Goal: Transaction & Acquisition: Purchase product/service

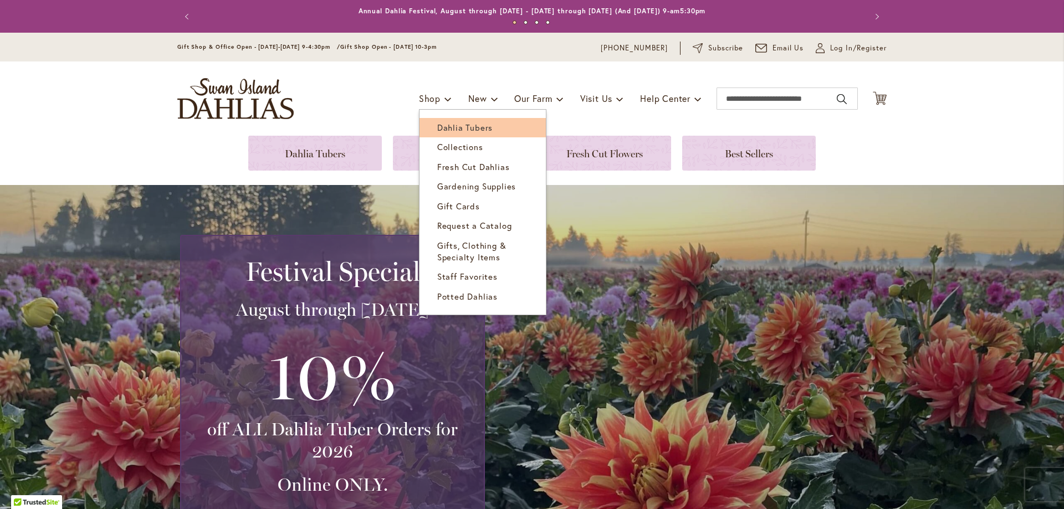
click at [453, 120] on link "Dahlia Tubers" at bounding box center [482, 127] width 126 height 19
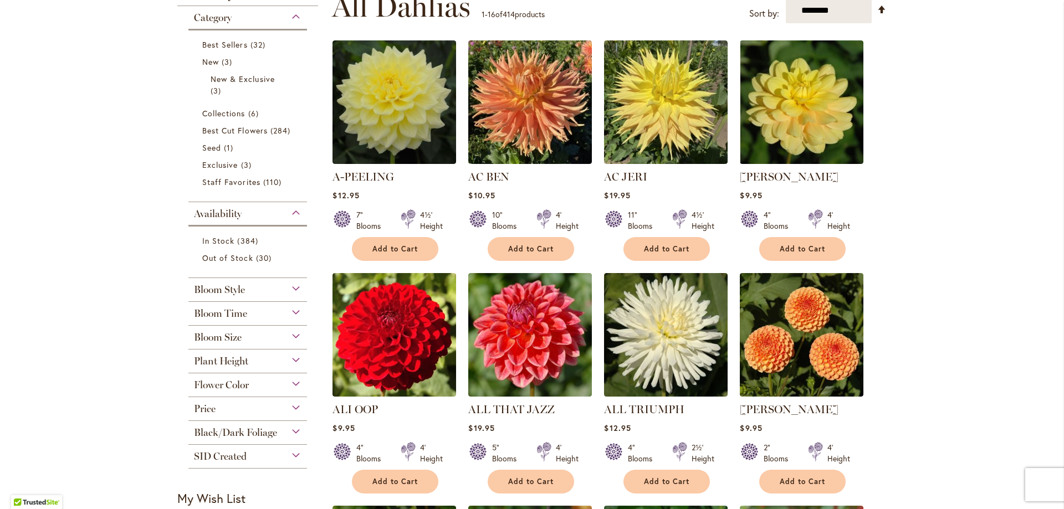
scroll to position [132, 0]
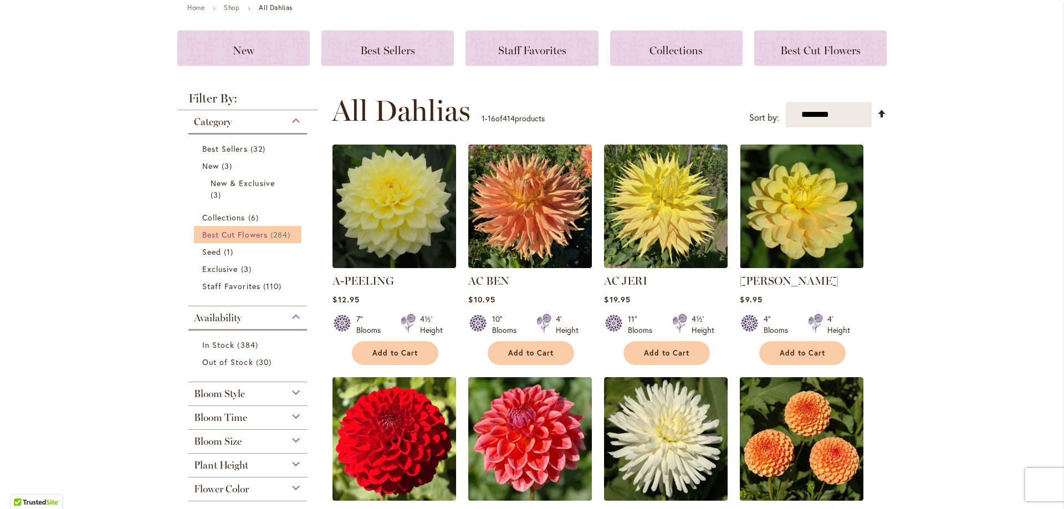
click at [213, 239] on span "Best Cut Flowers" at bounding box center [234, 234] width 65 height 11
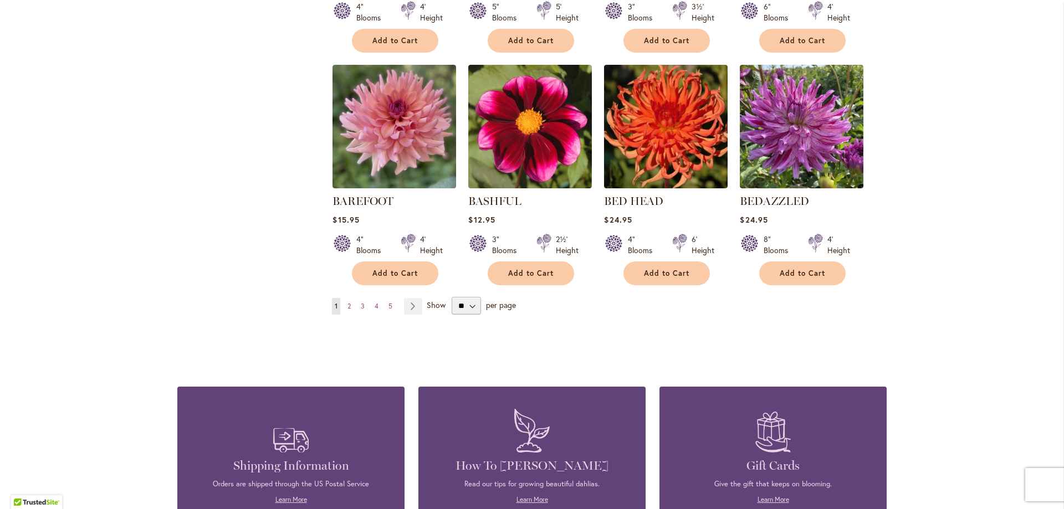
scroll to position [942, 0]
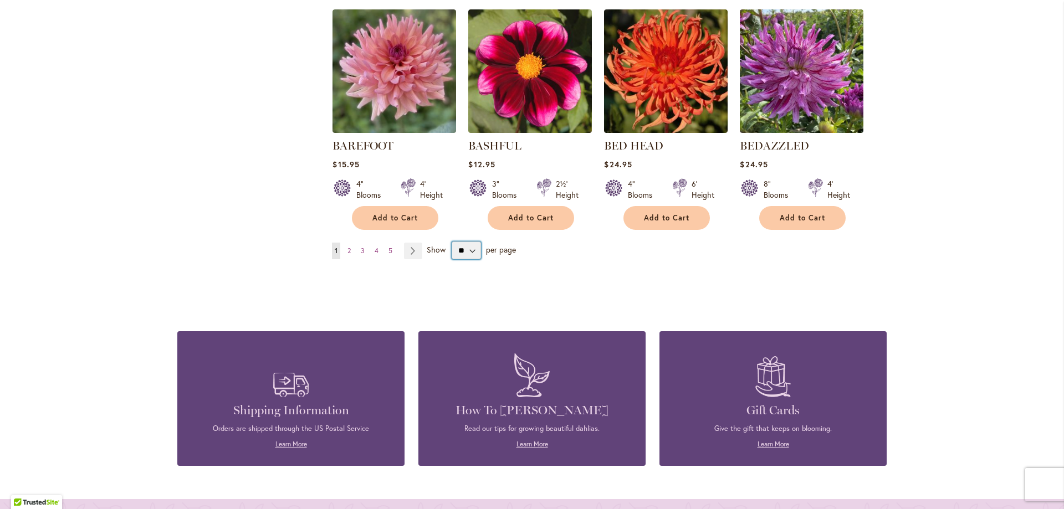
click at [473, 247] on select "** ** ** **" at bounding box center [466, 251] width 29 height 18
select select "**"
click at [452, 242] on select "** ** ** **" at bounding box center [466, 251] width 29 height 18
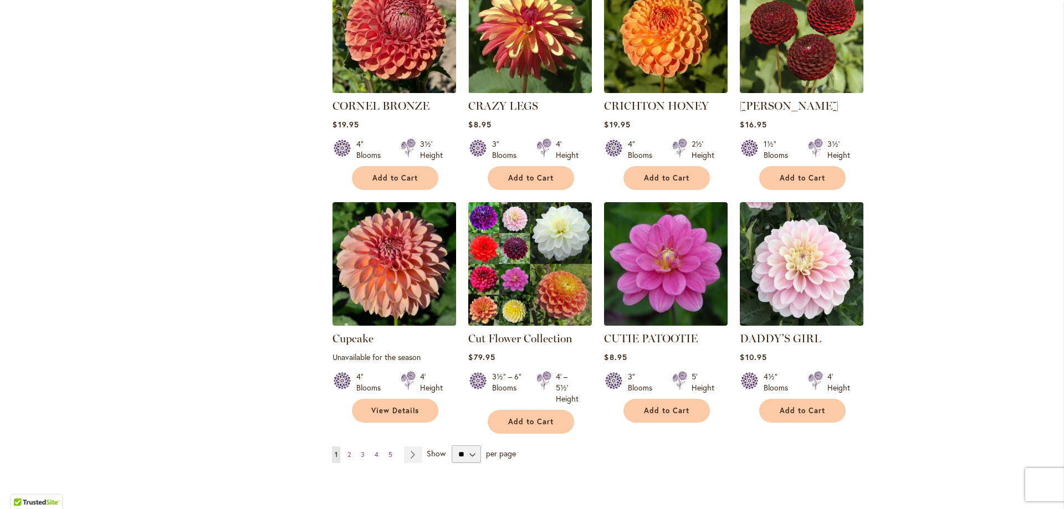
scroll to position [3601, 0]
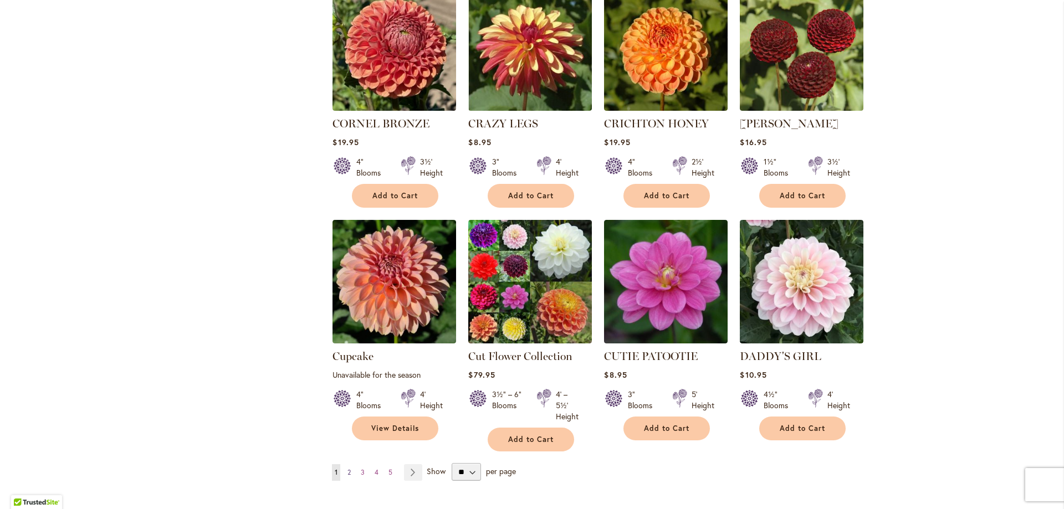
click at [347, 468] on span "2" at bounding box center [348, 472] width 3 height 8
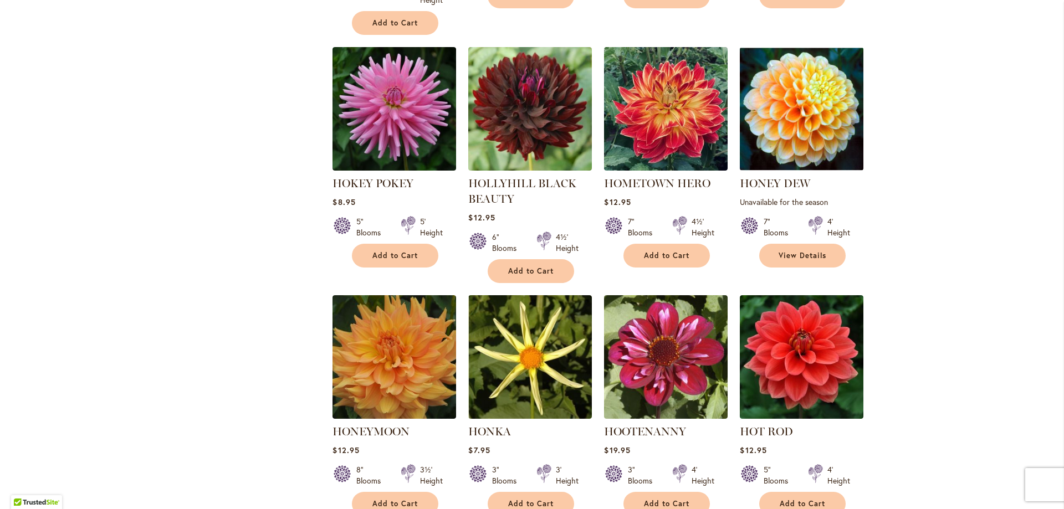
scroll to position [3656, 0]
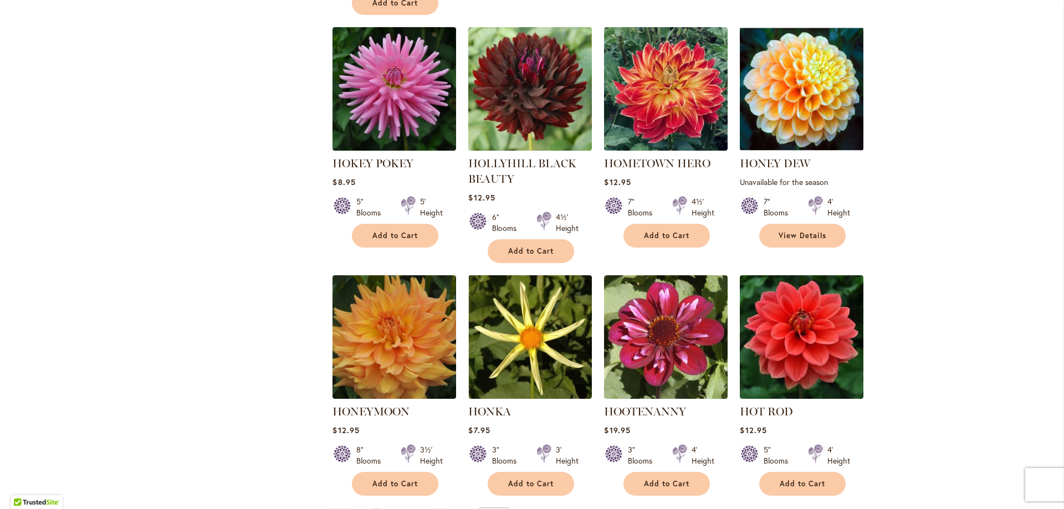
click at [388, 509] on span "3" at bounding box center [390, 516] width 4 height 8
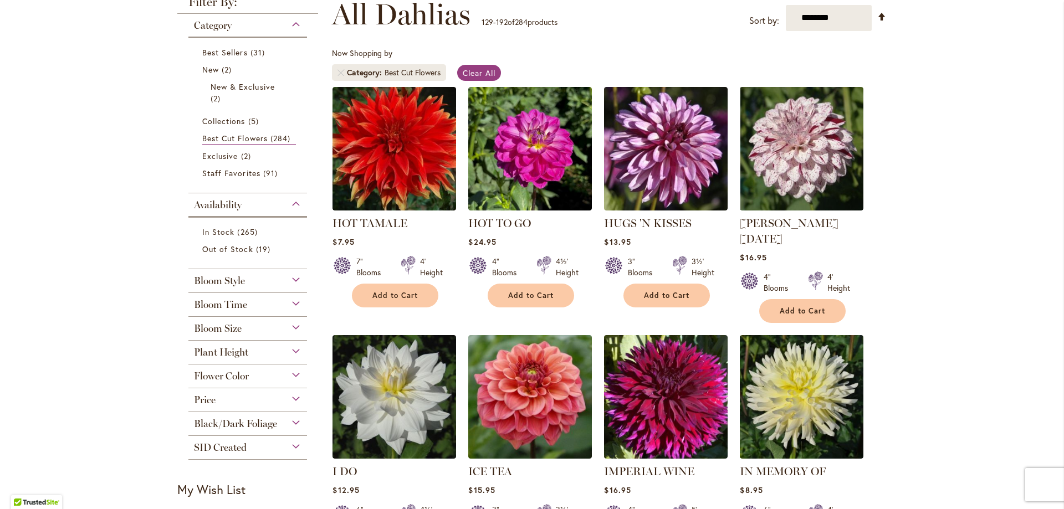
click at [215, 278] on span "Bloom Style" at bounding box center [219, 281] width 51 height 12
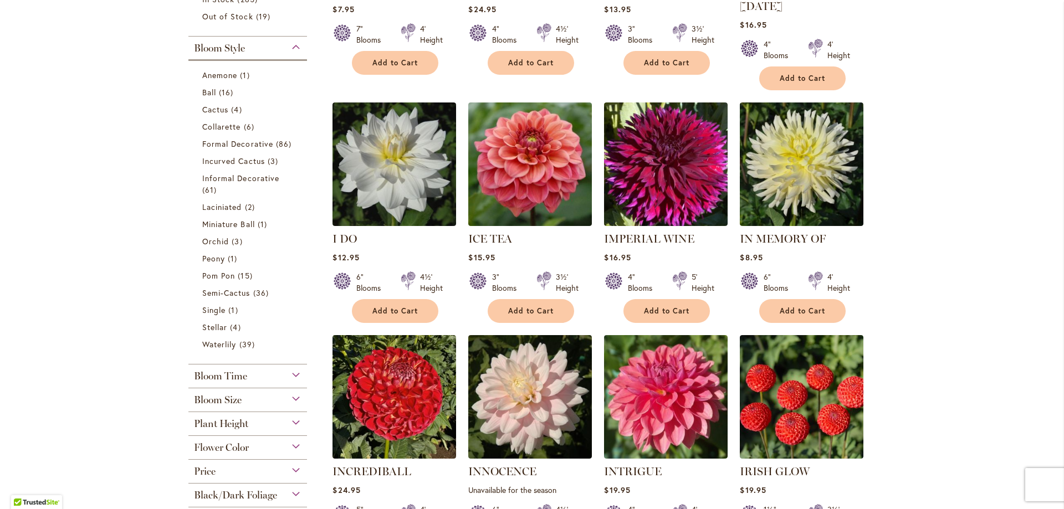
scroll to position [379, 0]
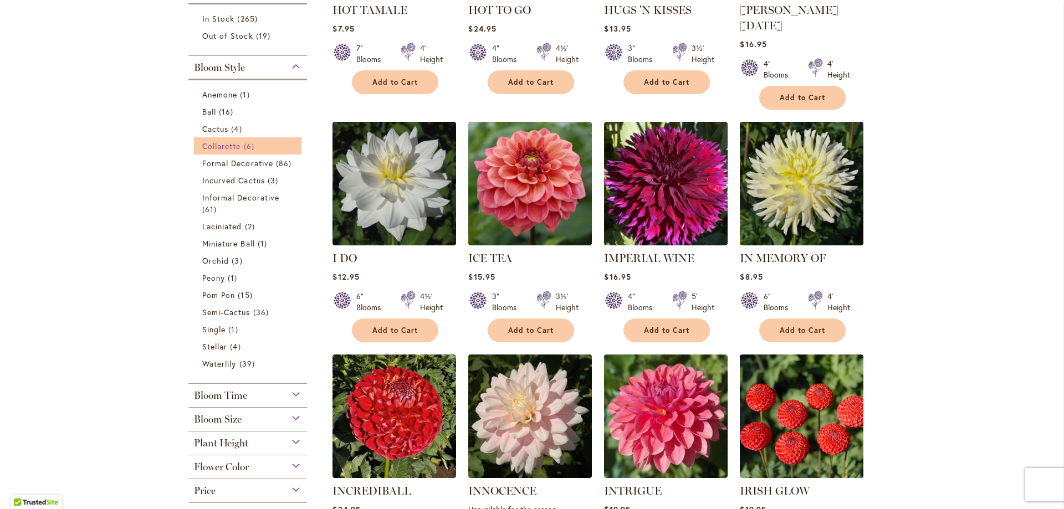
click at [211, 148] on span "Collarette" at bounding box center [221, 146] width 39 height 11
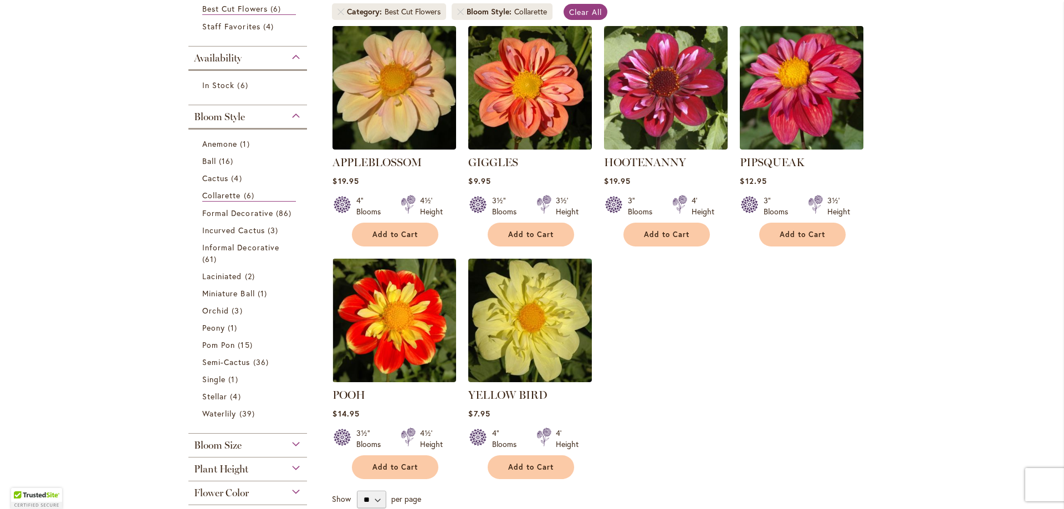
scroll to position [172, 0]
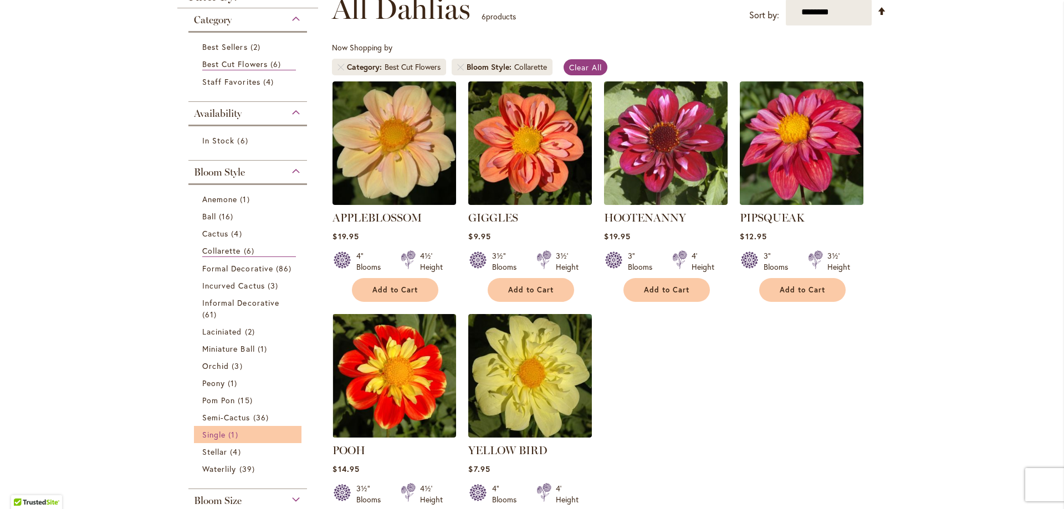
click at [208, 432] on span "Single" at bounding box center [213, 434] width 23 height 11
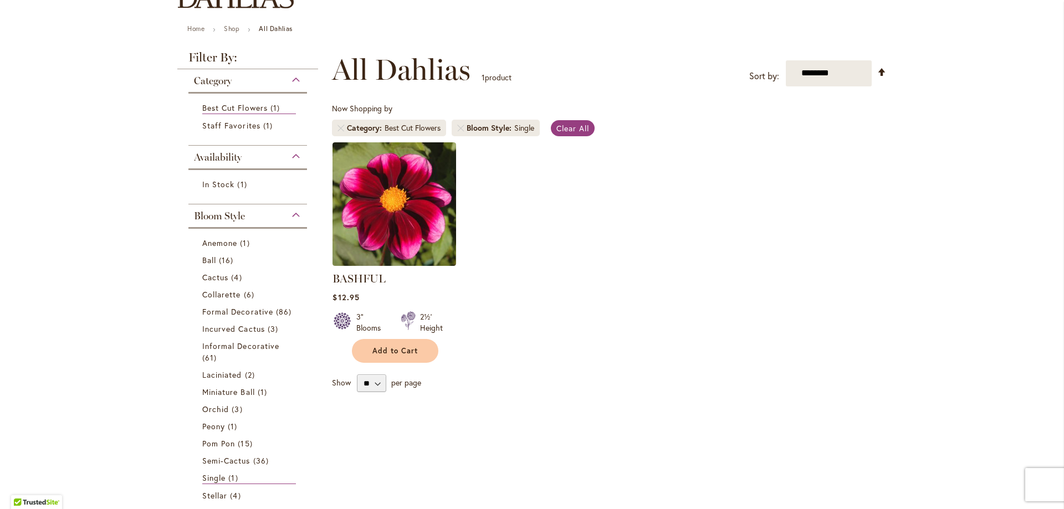
scroll to position [166, 0]
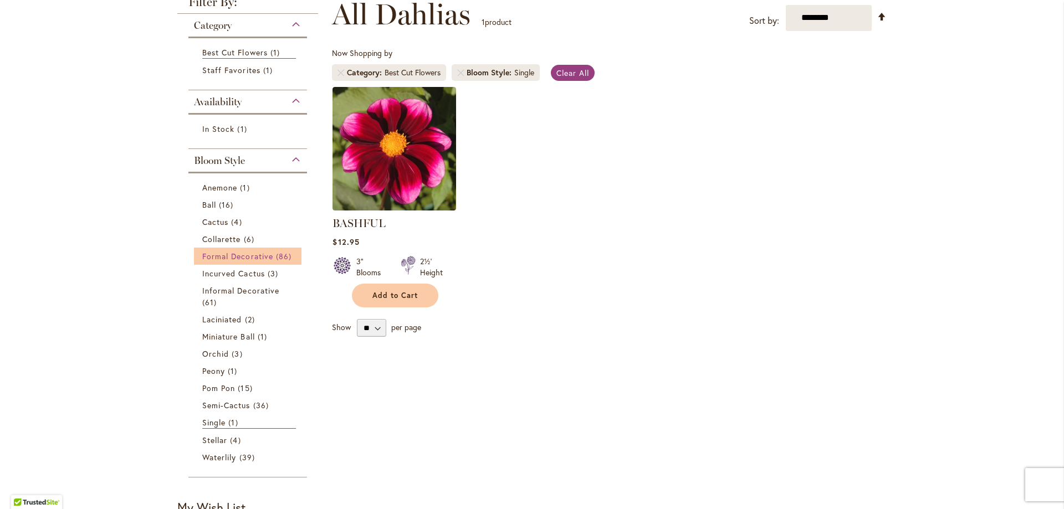
click at [214, 258] on span "Formal Decorative" at bounding box center [237, 256] width 71 height 11
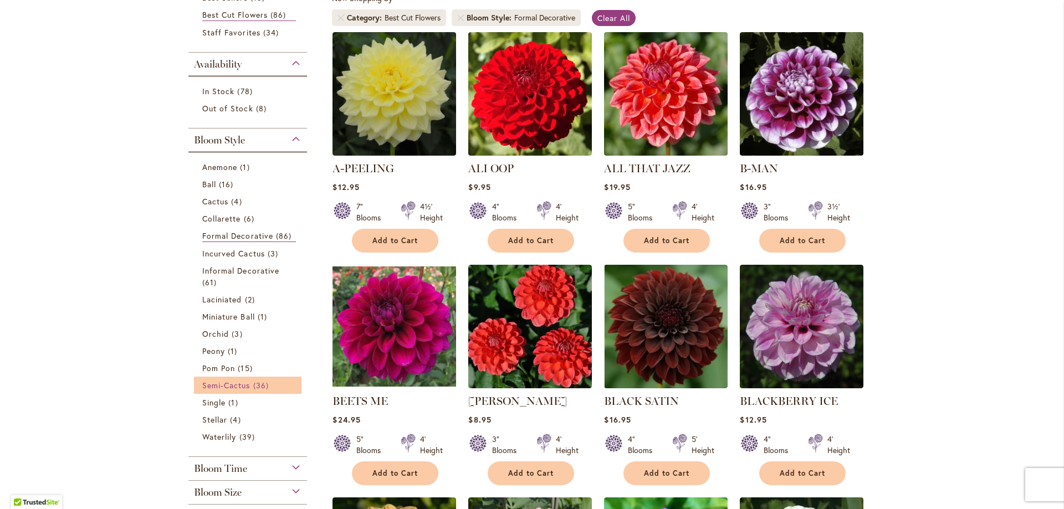
scroll to position [276, 0]
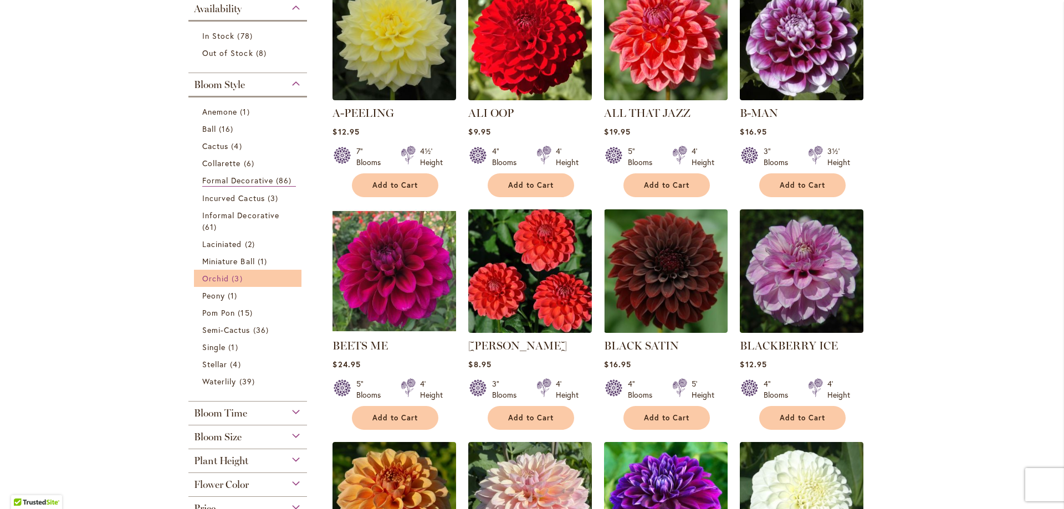
click at [206, 273] on li "Orchid 3 items" at bounding box center [247, 278] width 107 height 17
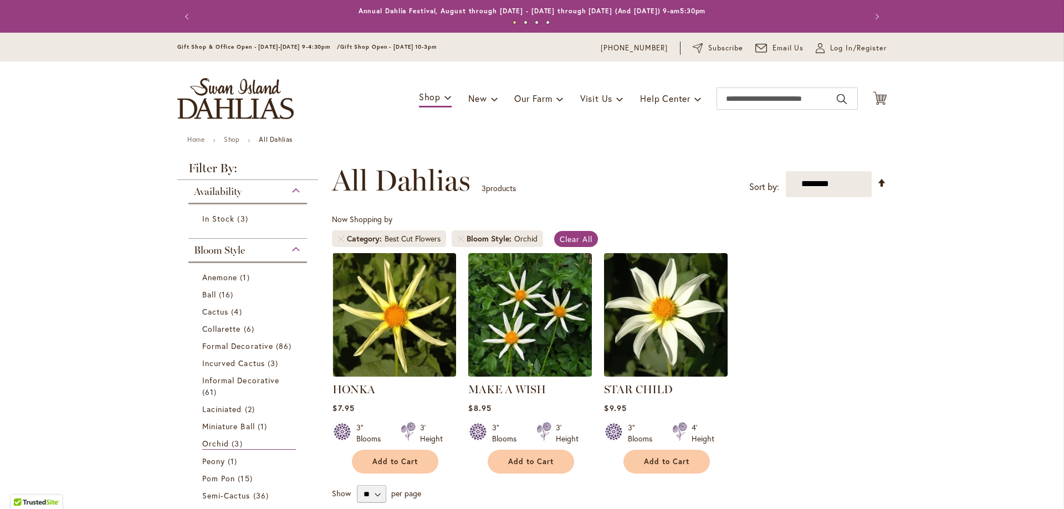
scroll to position [172, 0]
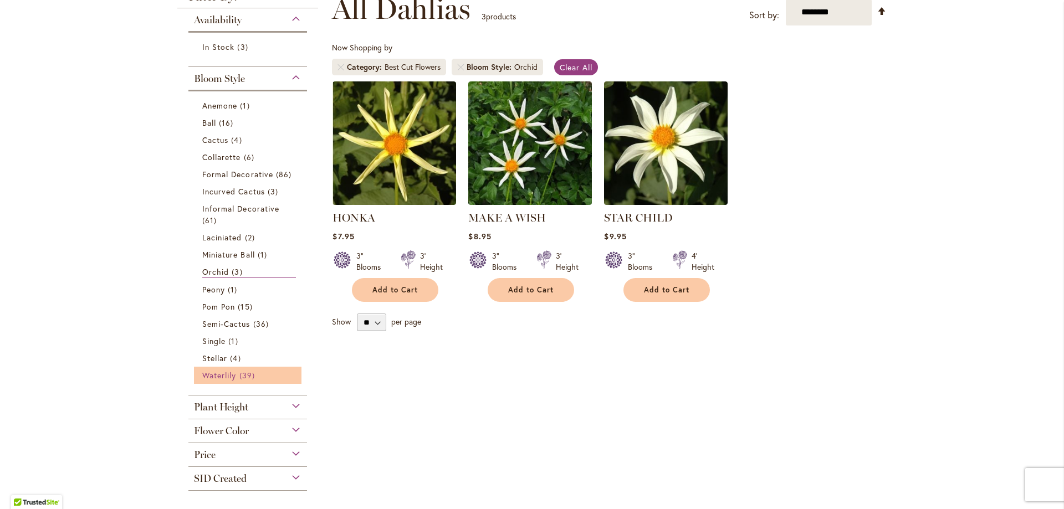
click at [220, 376] on span "Waterlily" at bounding box center [219, 375] width 34 height 11
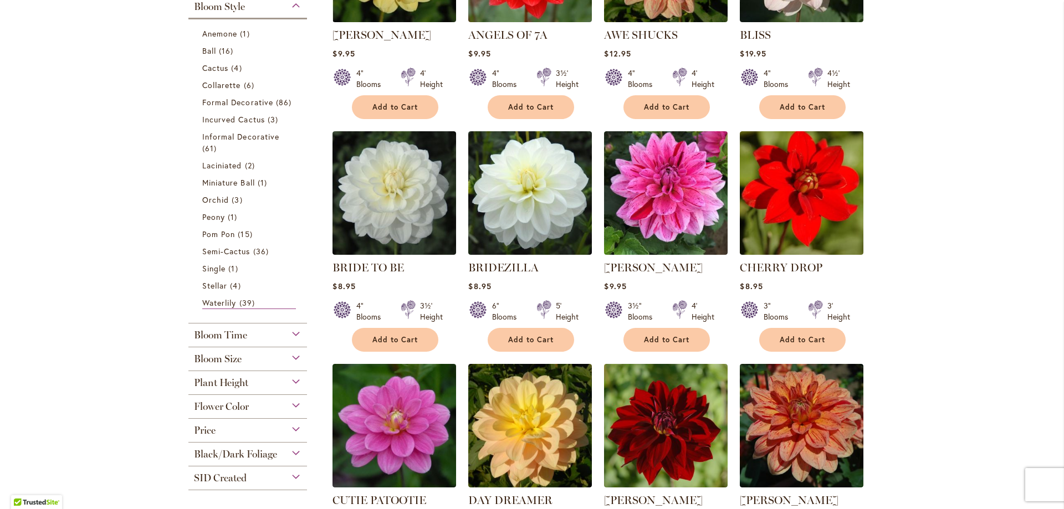
scroll to position [388, 0]
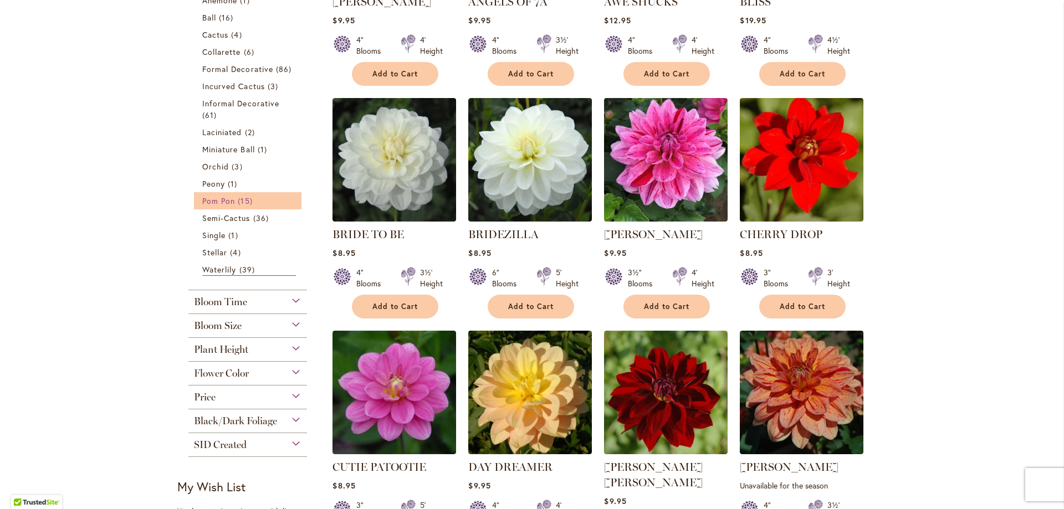
click at [202, 199] on span "Pom Pon" at bounding box center [218, 201] width 33 height 11
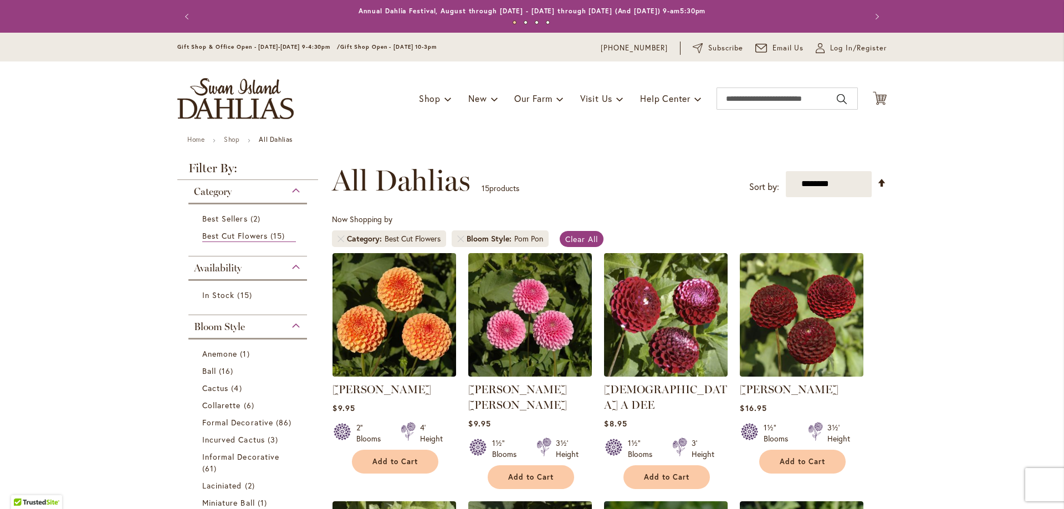
scroll to position [111, 0]
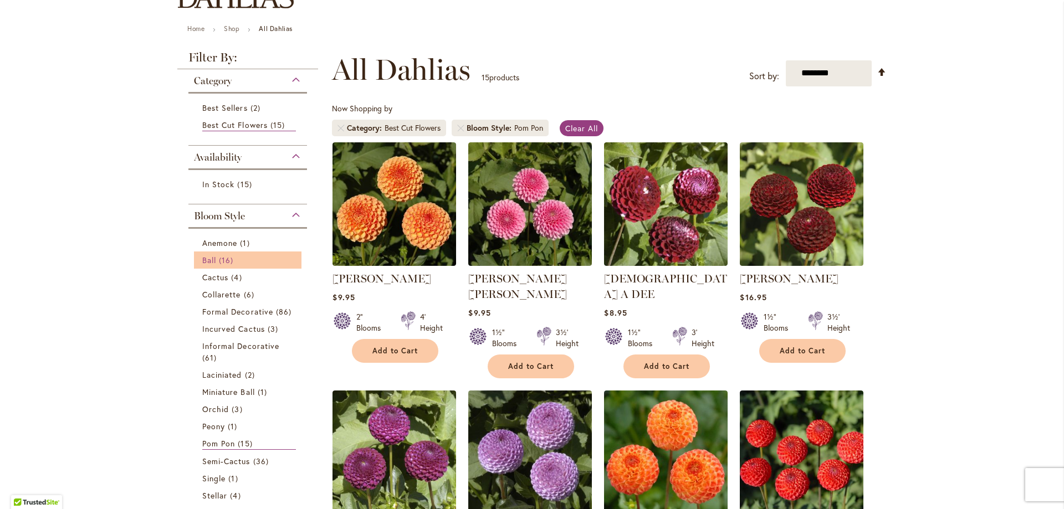
click at [202, 257] on span "Ball" at bounding box center [209, 260] width 14 height 11
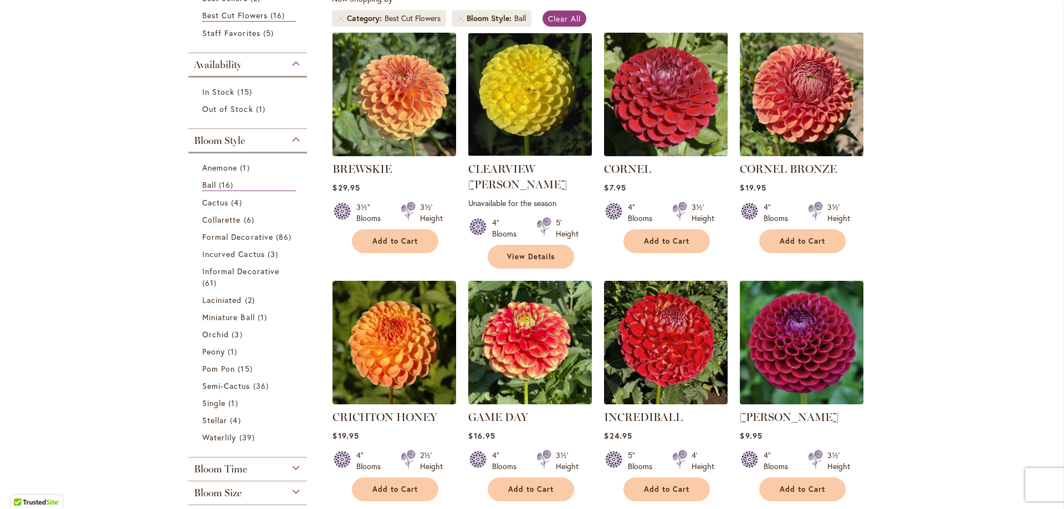
scroll to position [222, 0]
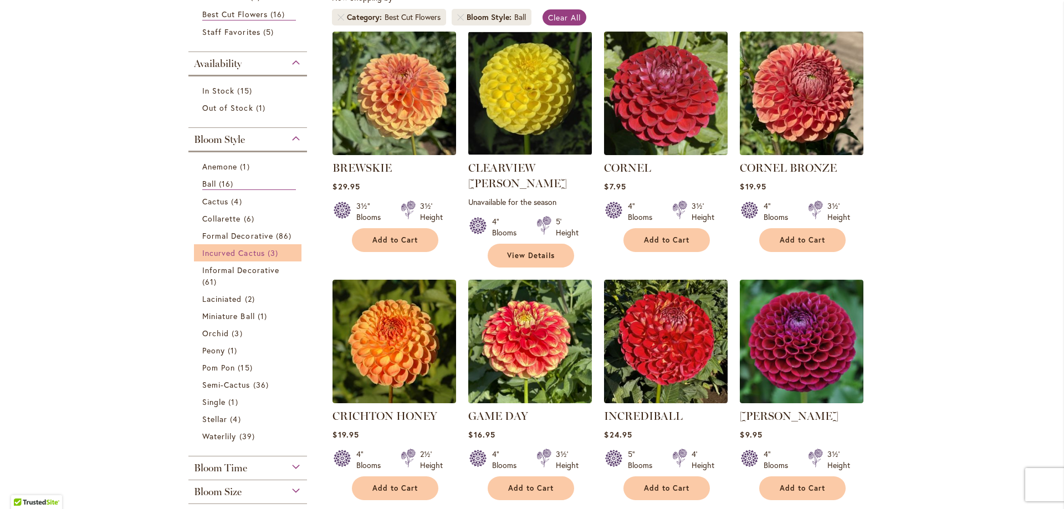
click at [228, 252] on span "Incurved Cactus" at bounding box center [233, 253] width 63 height 11
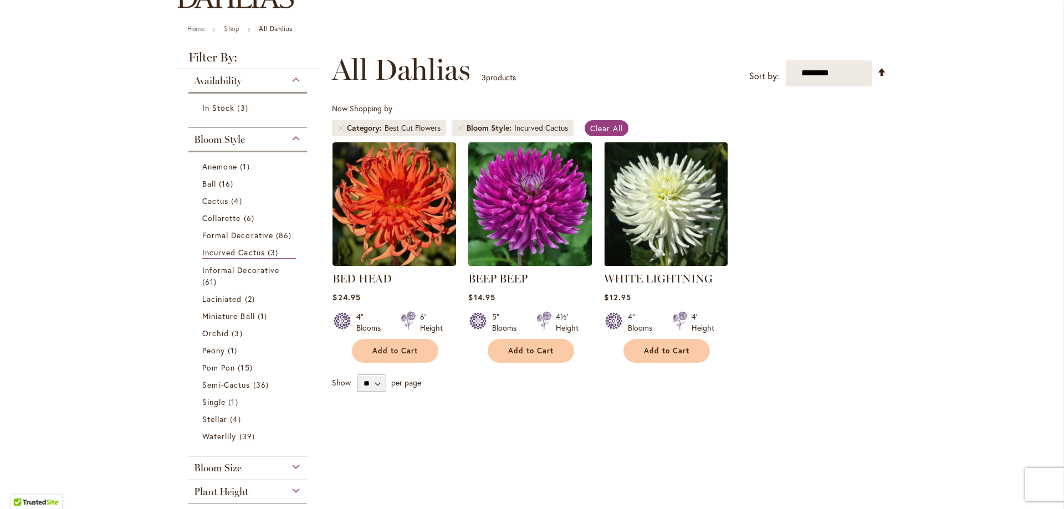
scroll to position [166, 0]
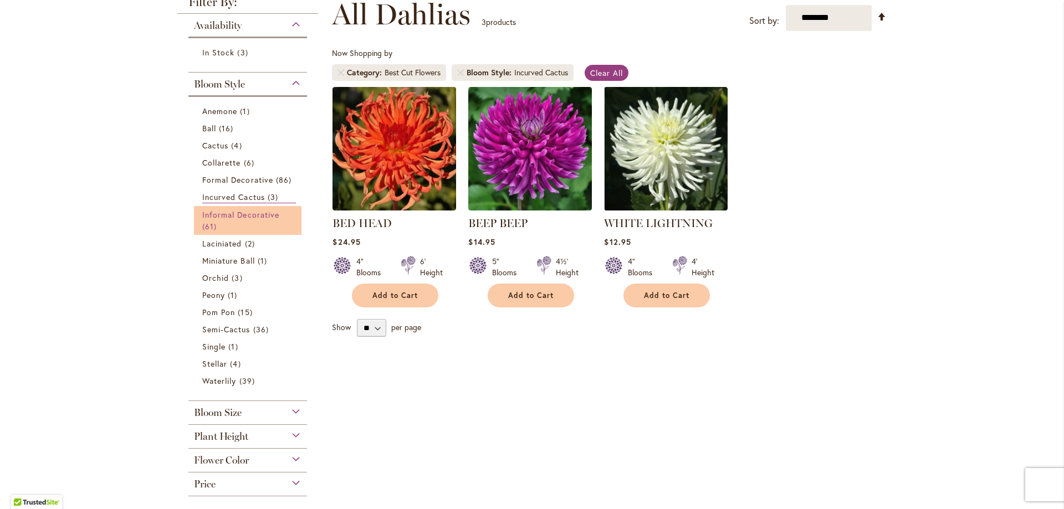
click at [211, 219] on link "Informal Decorative 61 items" at bounding box center [249, 220] width 94 height 23
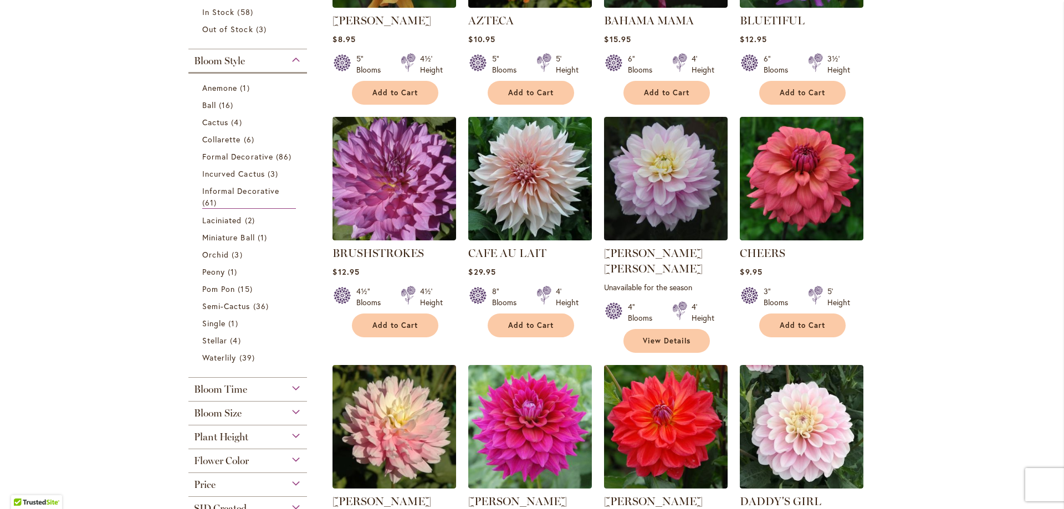
scroll to position [388, 0]
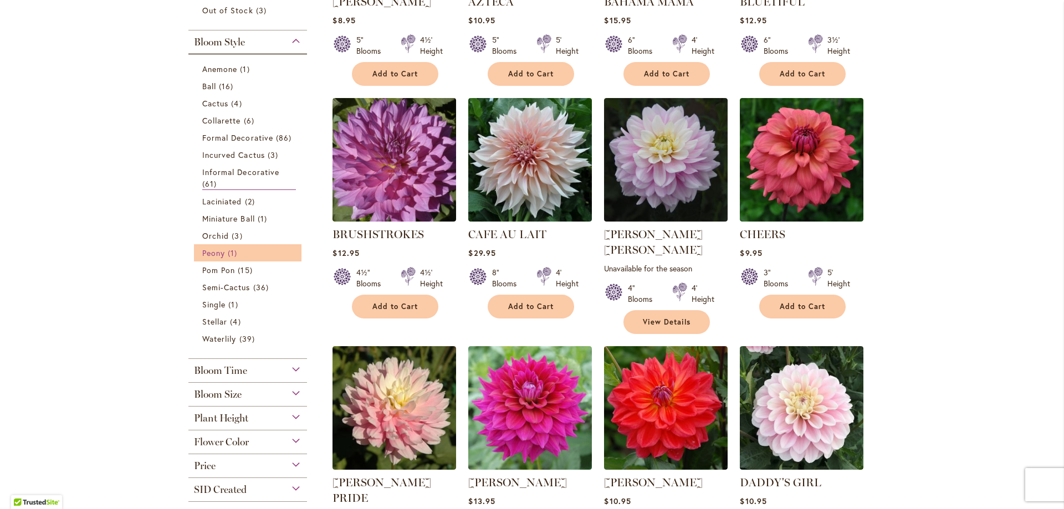
click at [211, 254] on span "Peony" at bounding box center [213, 253] width 23 height 11
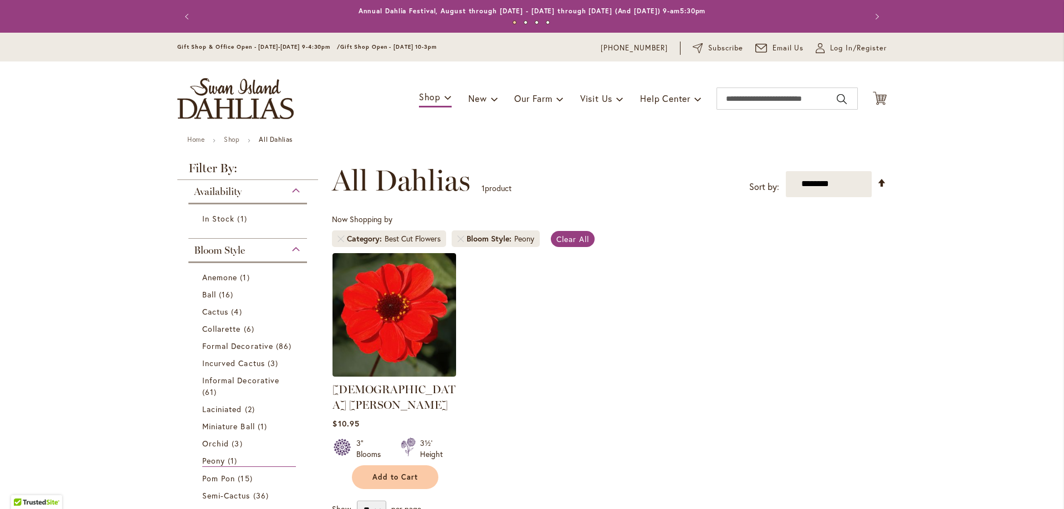
scroll to position [172, 0]
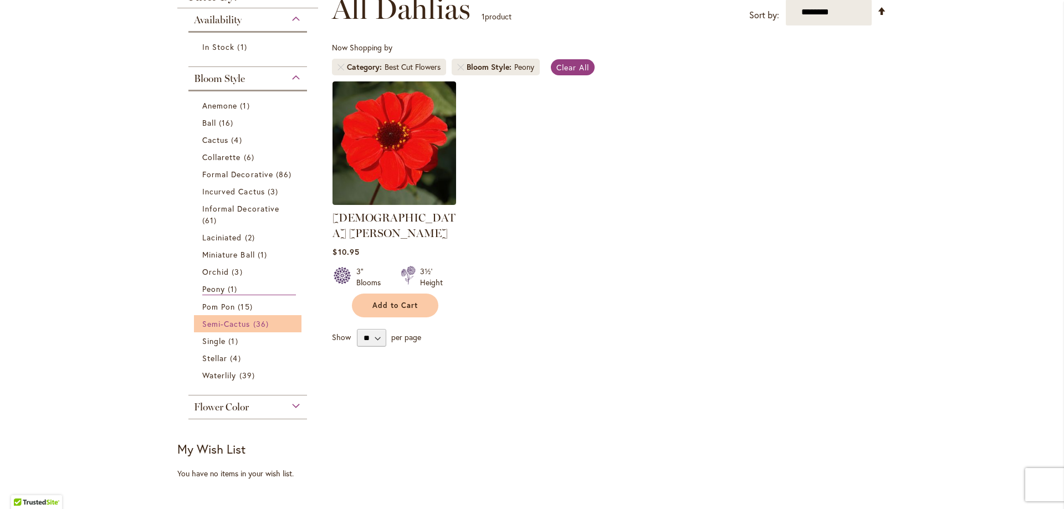
click at [206, 325] on span "Semi-Cactus" at bounding box center [226, 324] width 48 height 11
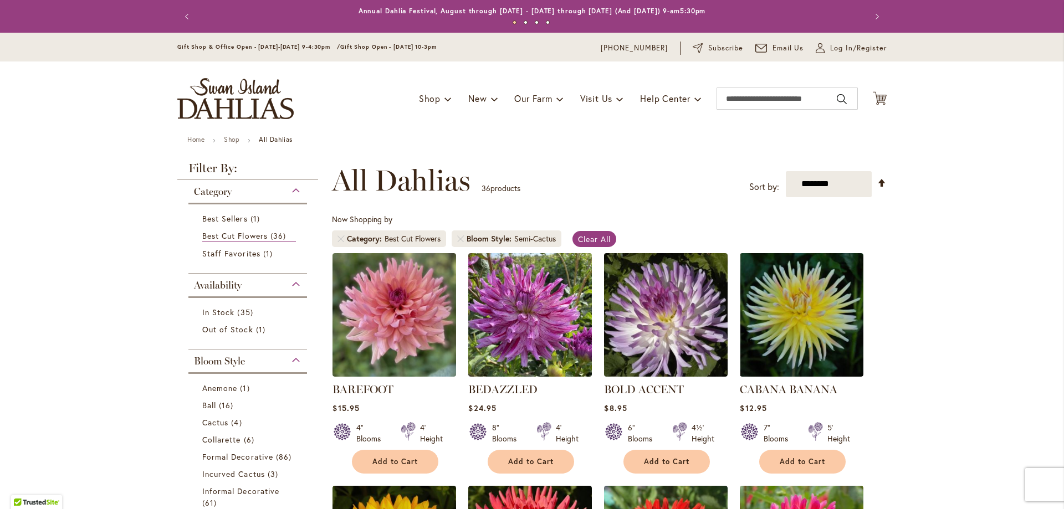
scroll to position [222, 0]
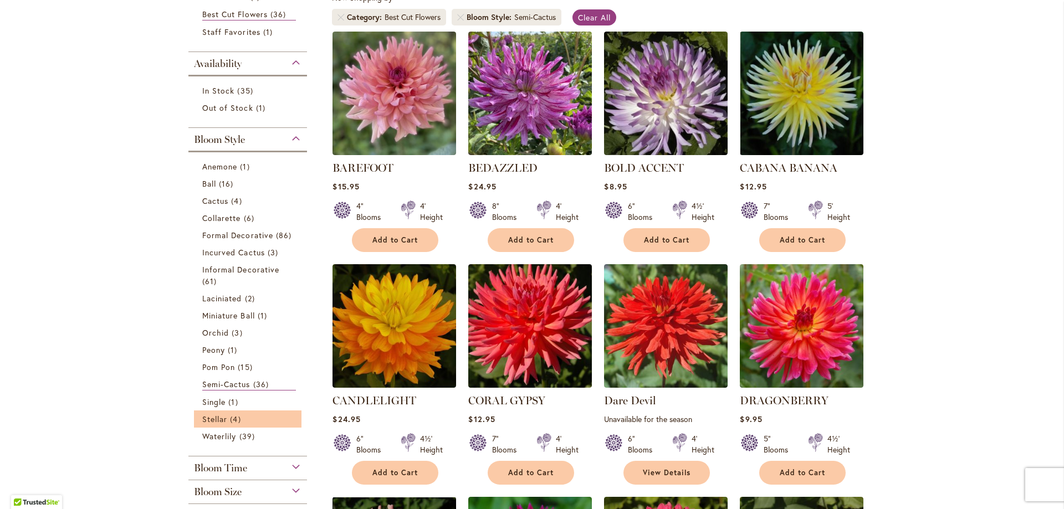
click at [217, 411] on li "Stellar 4 items" at bounding box center [247, 419] width 107 height 17
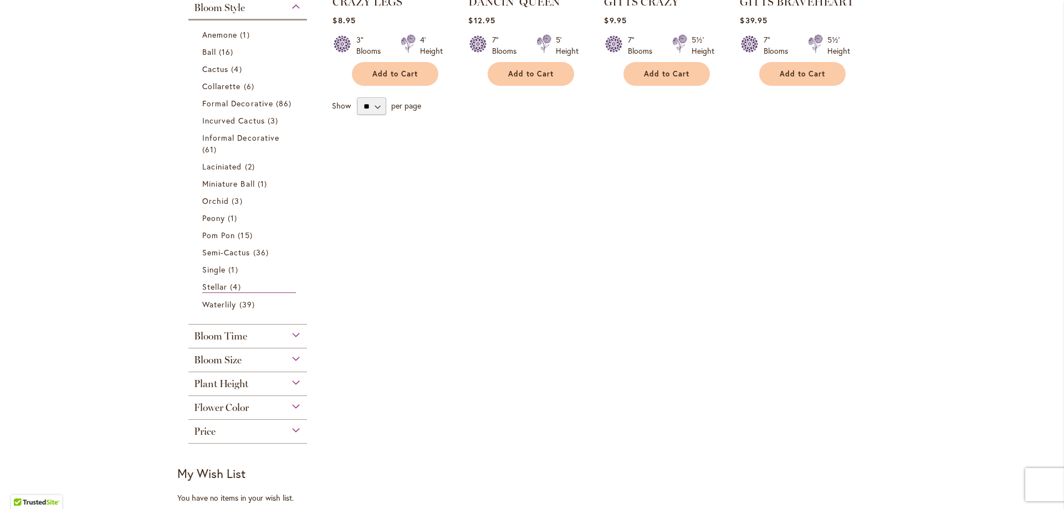
scroll to position [443, 0]
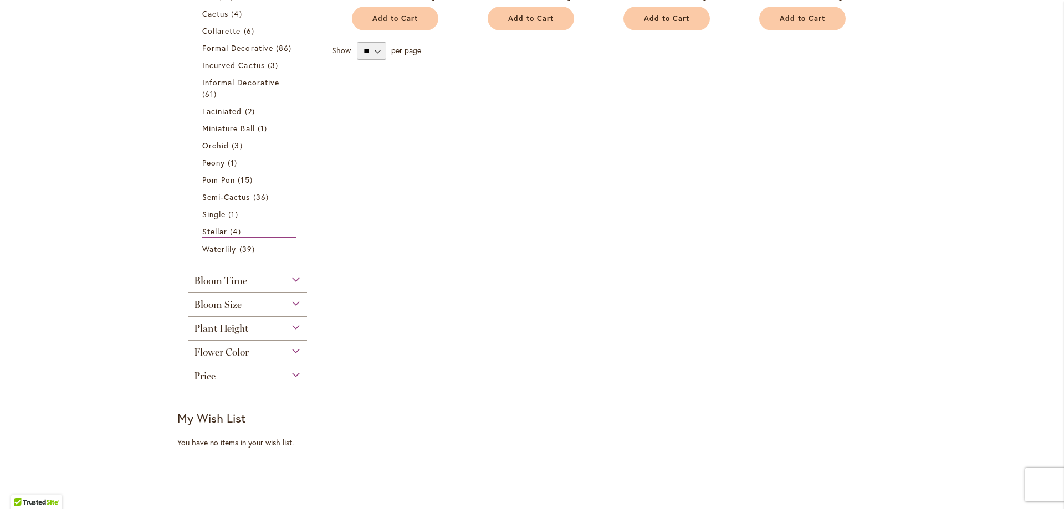
click at [233, 300] on span "Bloom Size" at bounding box center [218, 305] width 48 height 12
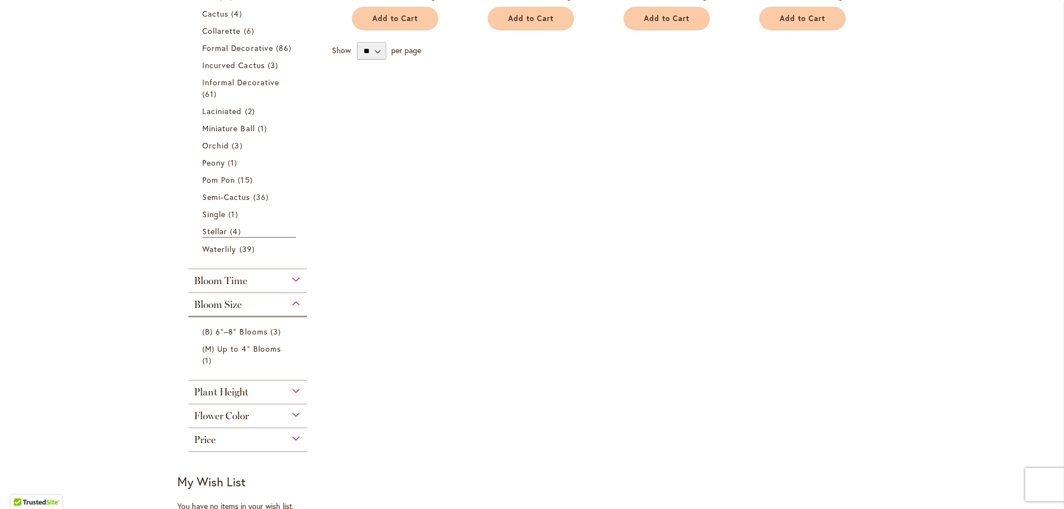
click at [238, 444] on div "Price" at bounding box center [247, 437] width 119 height 18
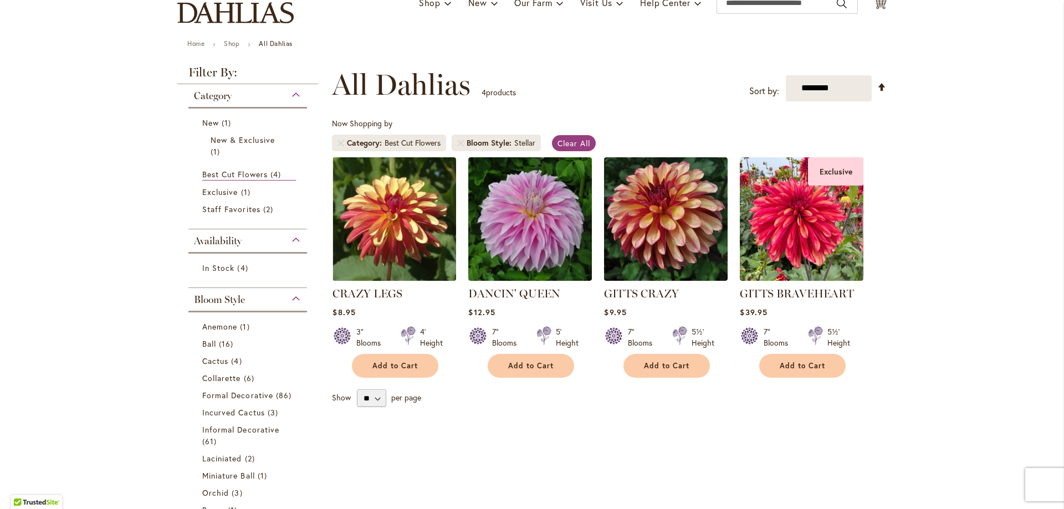
scroll to position [0, 0]
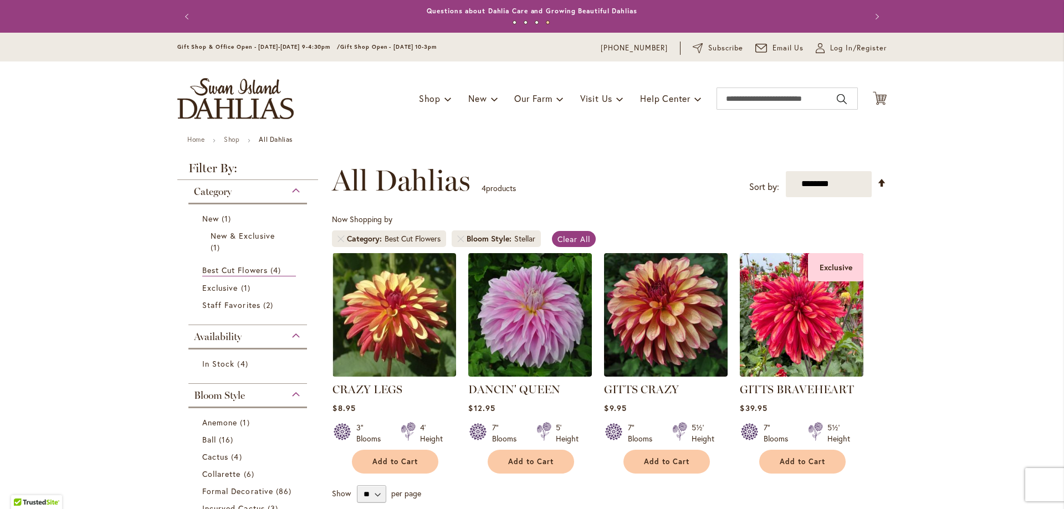
click at [265, 139] on strong "All Dahlias" at bounding box center [276, 139] width 34 height 8
click at [230, 140] on link "Shop" at bounding box center [232, 139] width 16 height 8
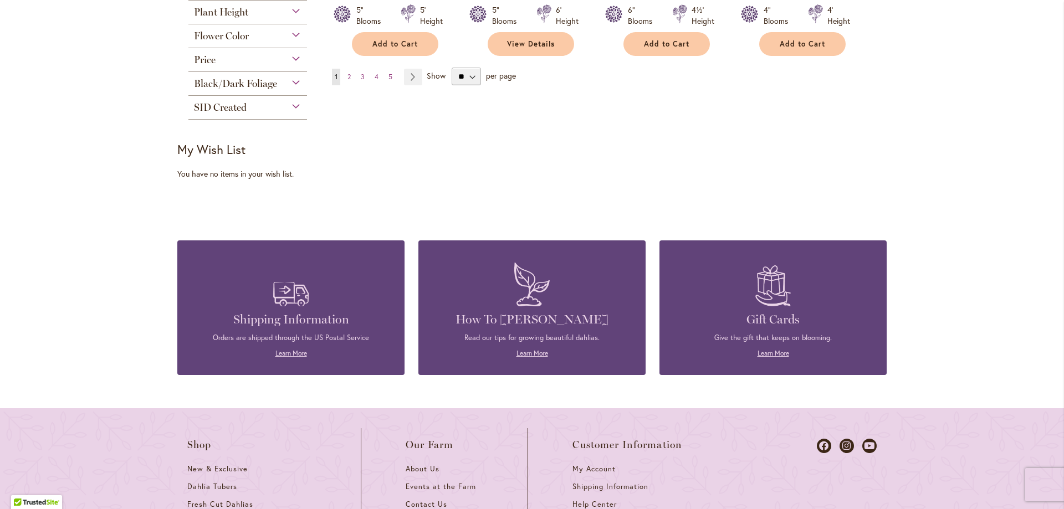
scroll to position [886, 0]
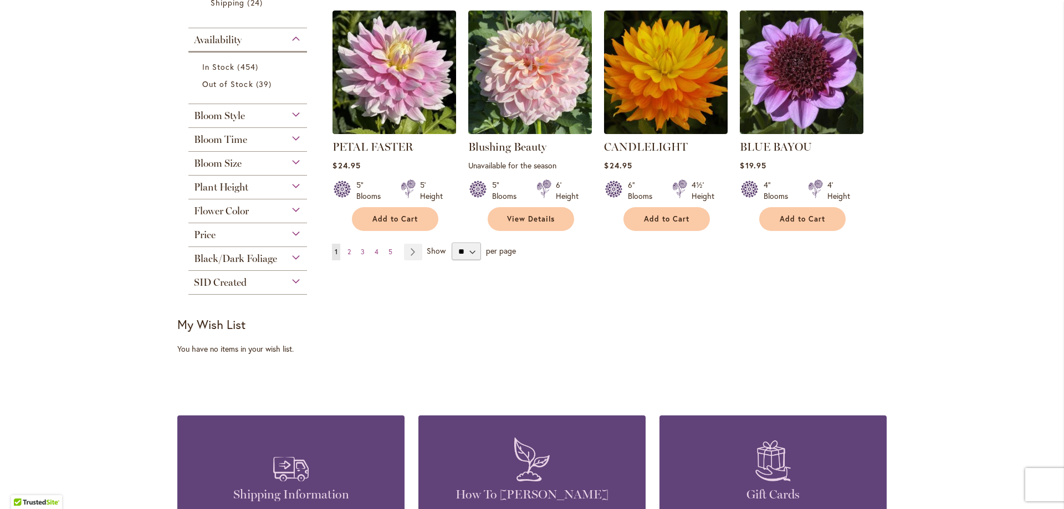
click at [244, 232] on div "Price" at bounding box center [247, 232] width 119 height 18
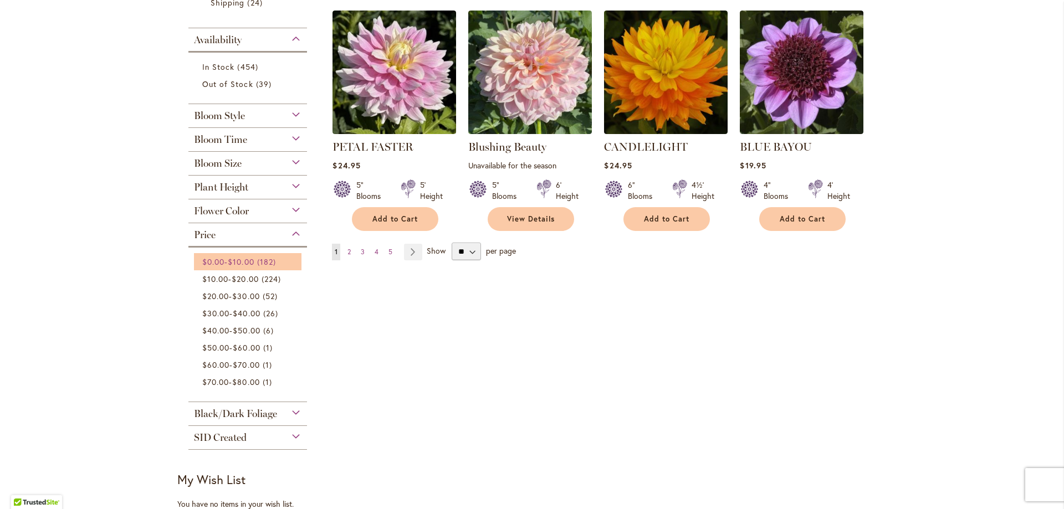
click at [224, 259] on span "$0.00 - $10.00" at bounding box center [228, 261] width 52 height 11
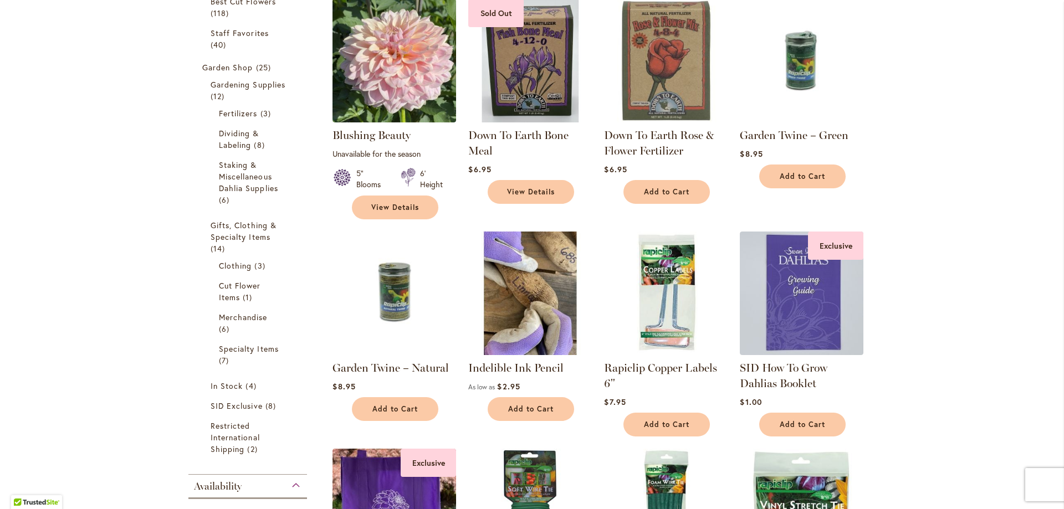
scroll to position [111, 0]
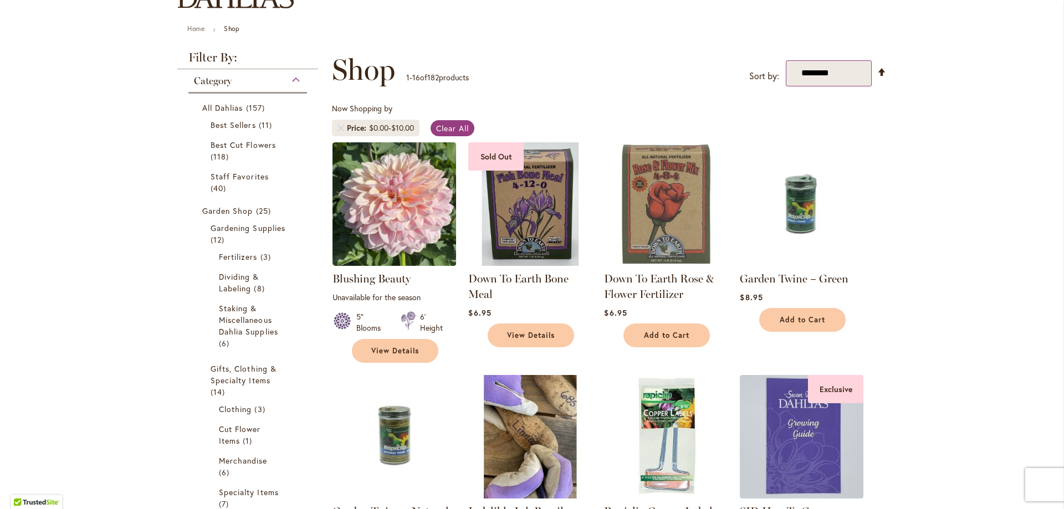
click at [837, 77] on select "**********" at bounding box center [829, 73] width 86 height 26
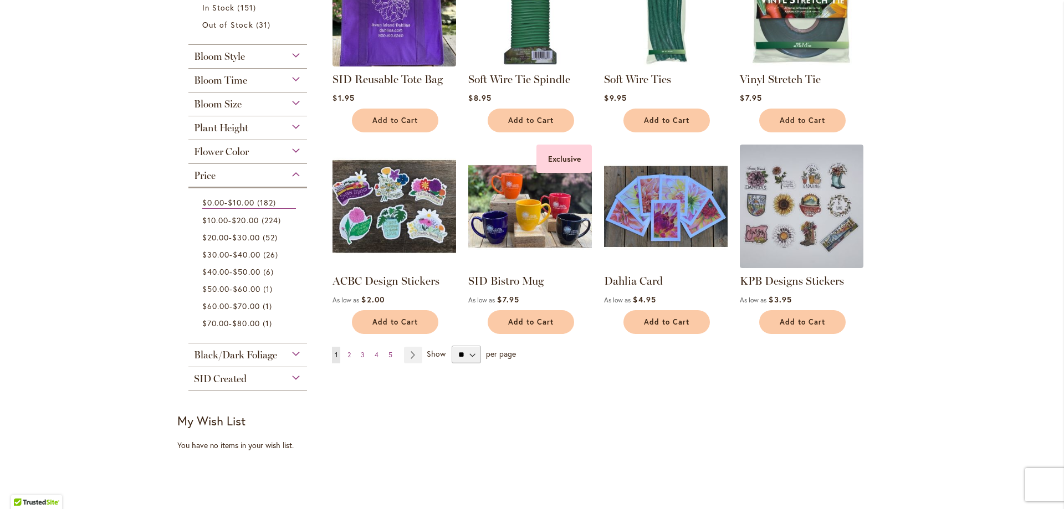
scroll to position [886, 0]
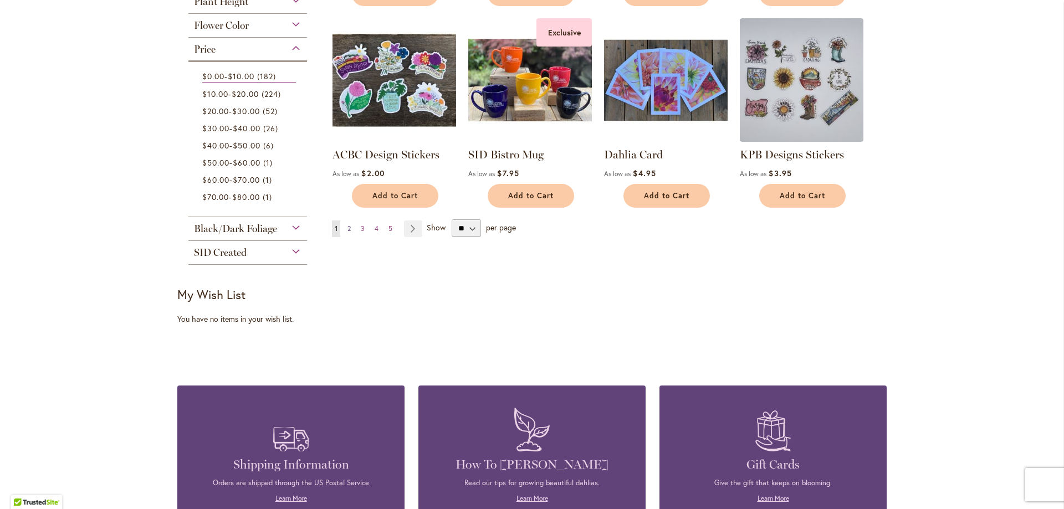
click at [345, 224] on link "Page 2" at bounding box center [349, 228] width 9 height 17
click at [453, 227] on select "** ** ** **" at bounding box center [466, 228] width 29 height 18
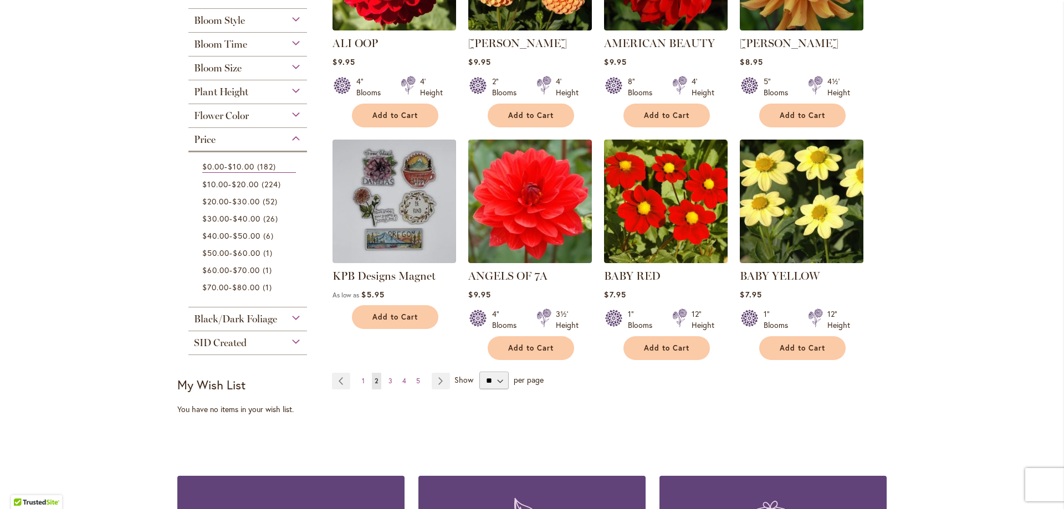
scroll to position [831, 0]
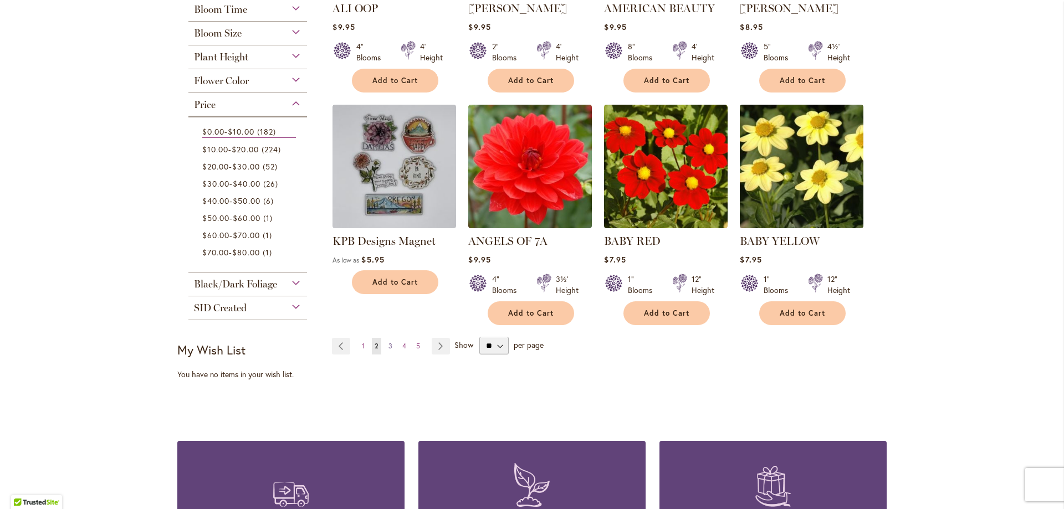
click at [388, 343] on span "3" at bounding box center [390, 346] width 4 height 8
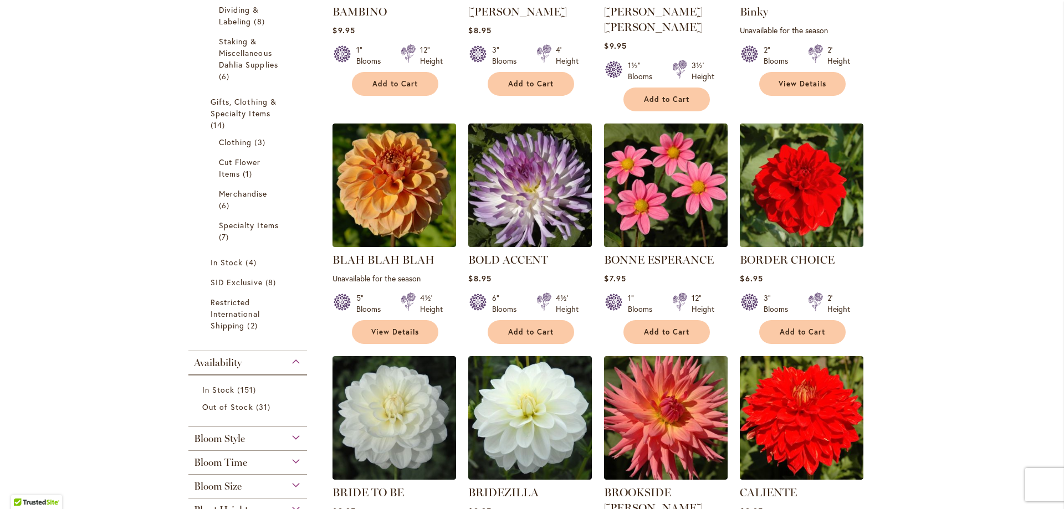
scroll to position [277, 0]
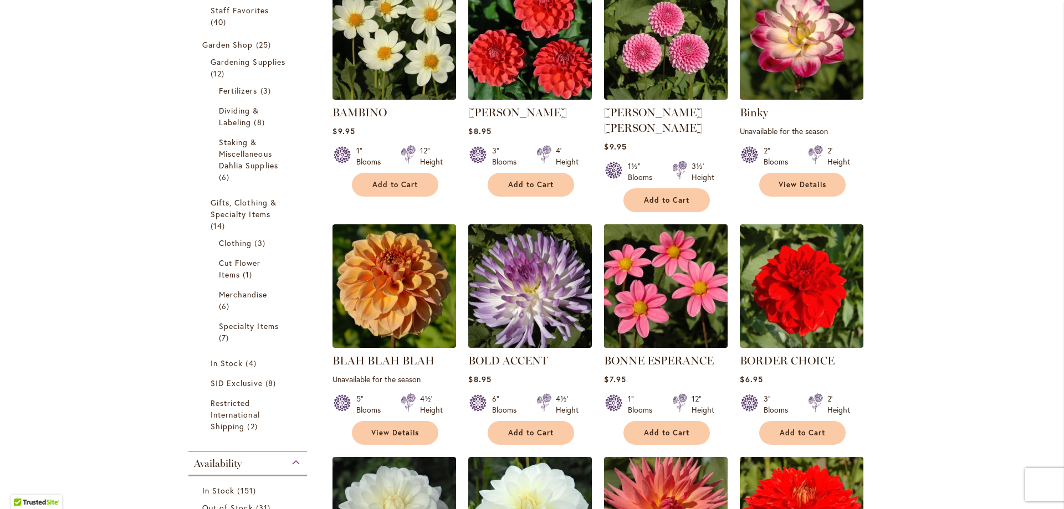
click at [679, 252] on img at bounding box center [666, 286] width 130 height 130
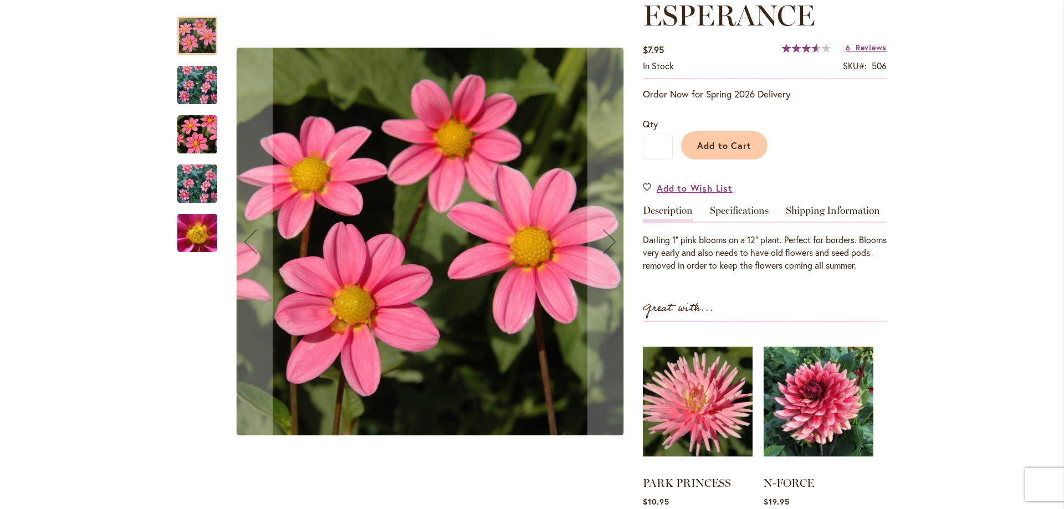
scroll to position [222, 0]
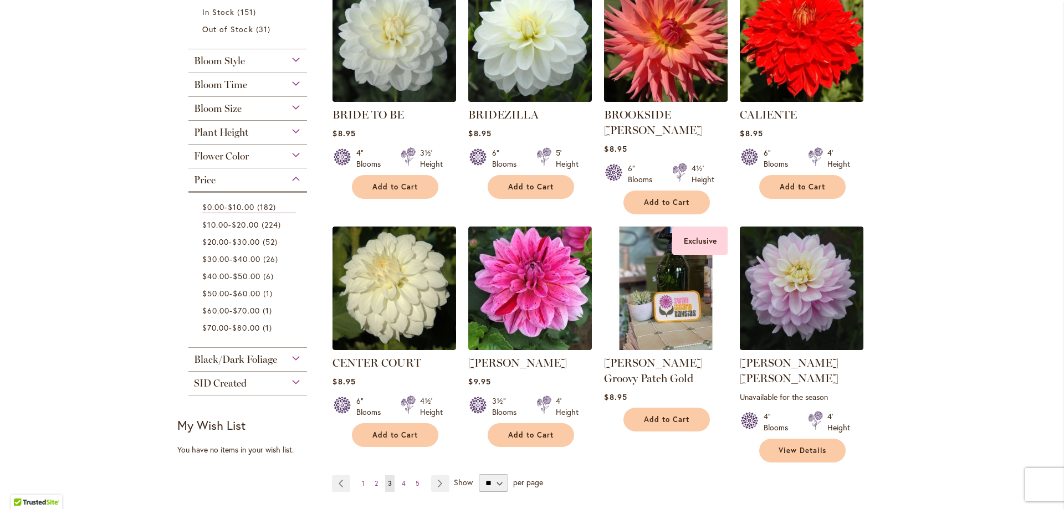
scroll to position [831, 0]
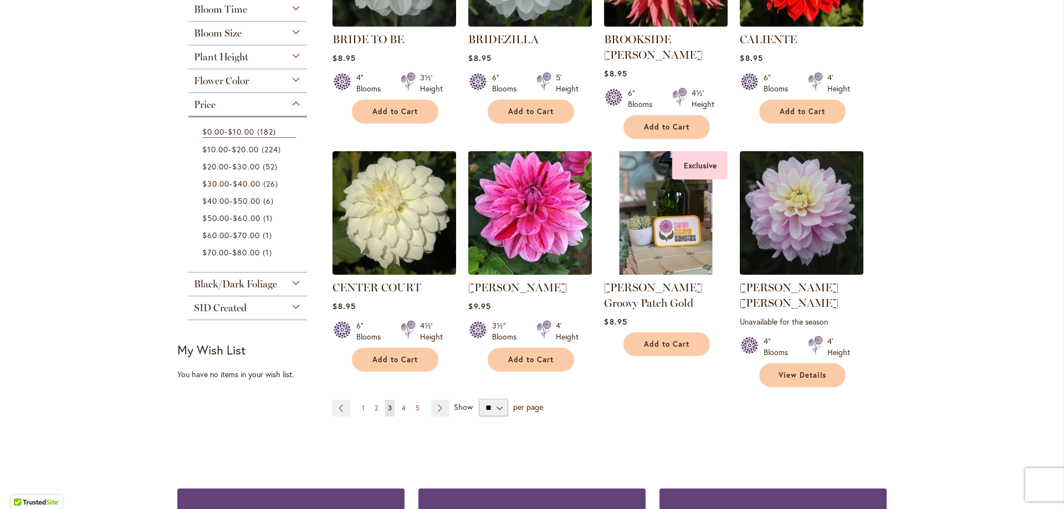
click at [402, 404] on span "4" at bounding box center [404, 408] width 4 height 8
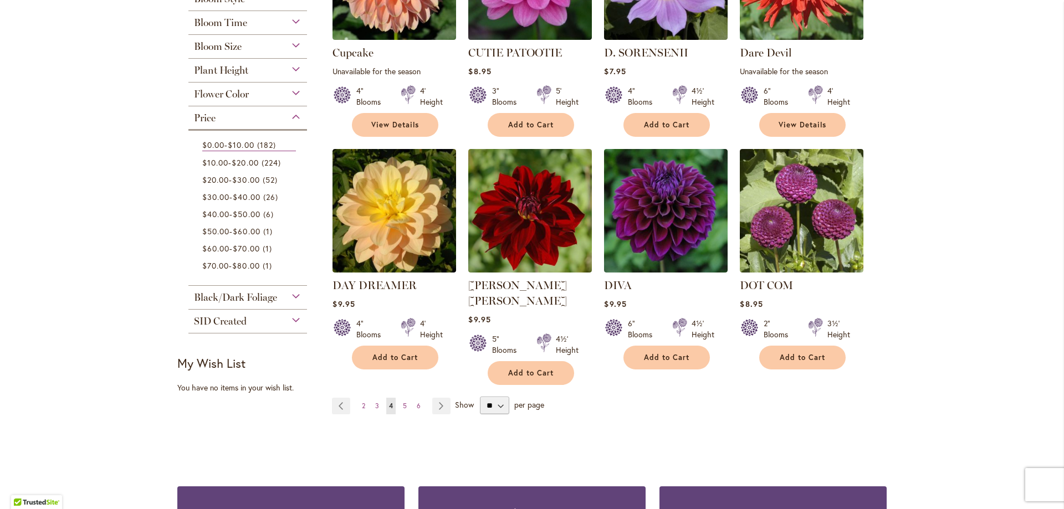
scroll to position [831, 0]
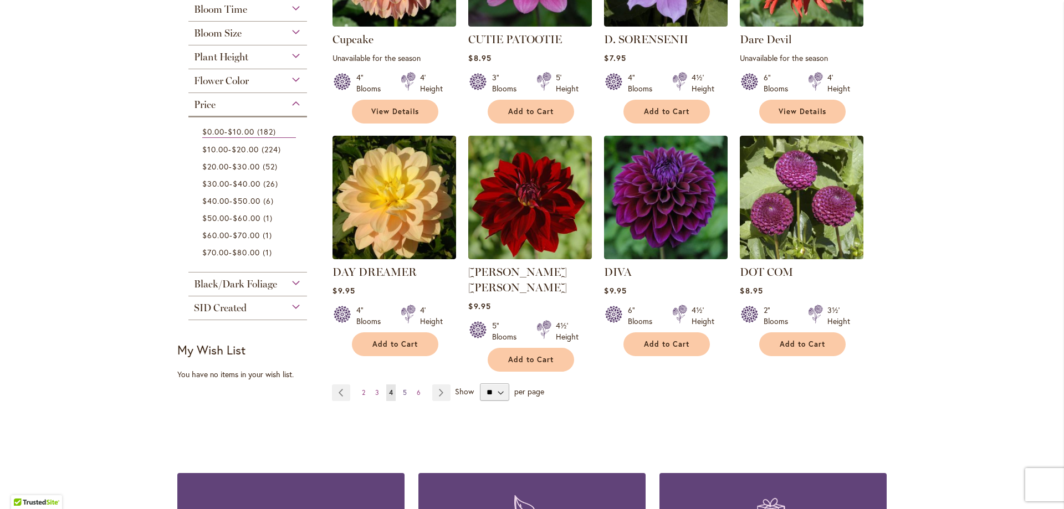
click at [401, 384] on link "Page 5" at bounding box center [404, 392] width 9 height 17
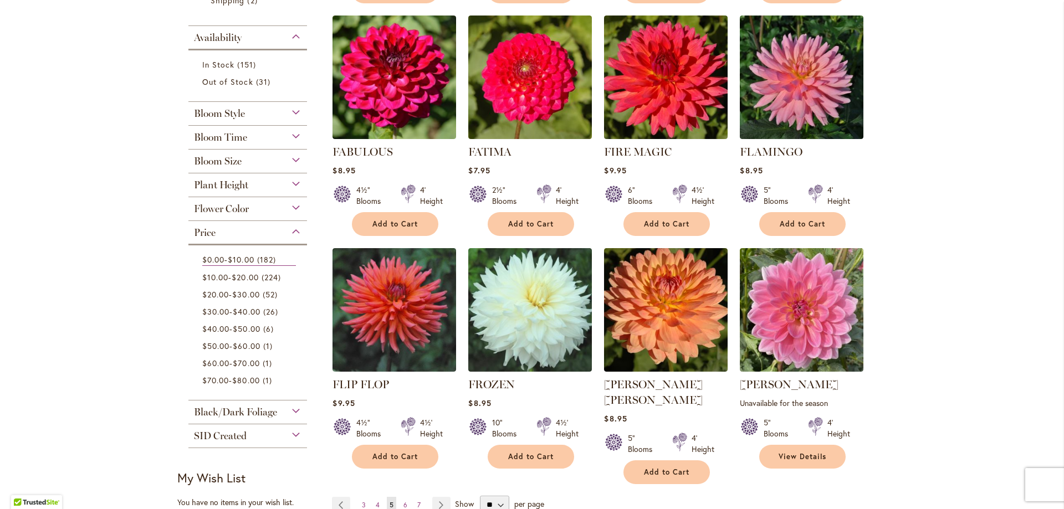
scroll to position [720, 0]
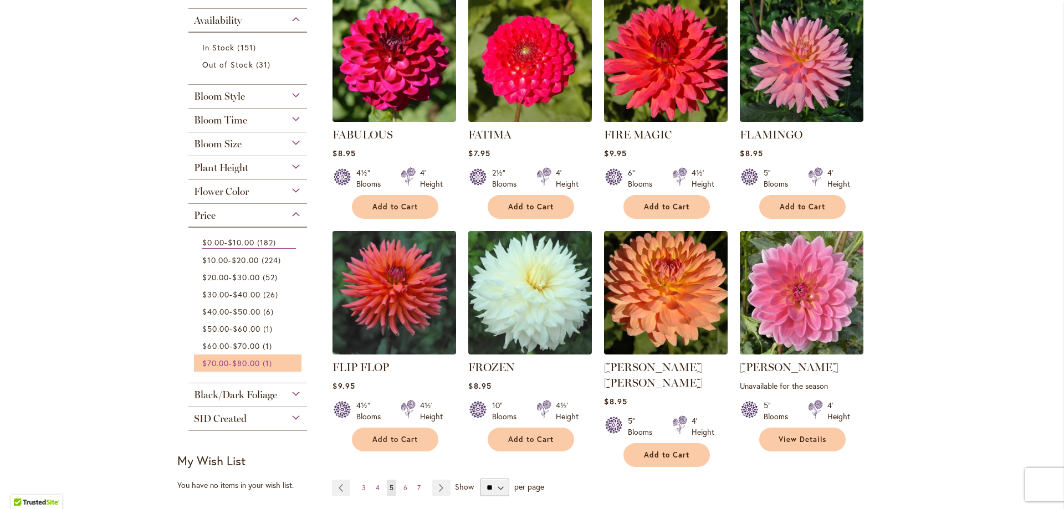
click at [259, 362] on span "$80.00" at bounding box center [245, 363] width 27 height 11
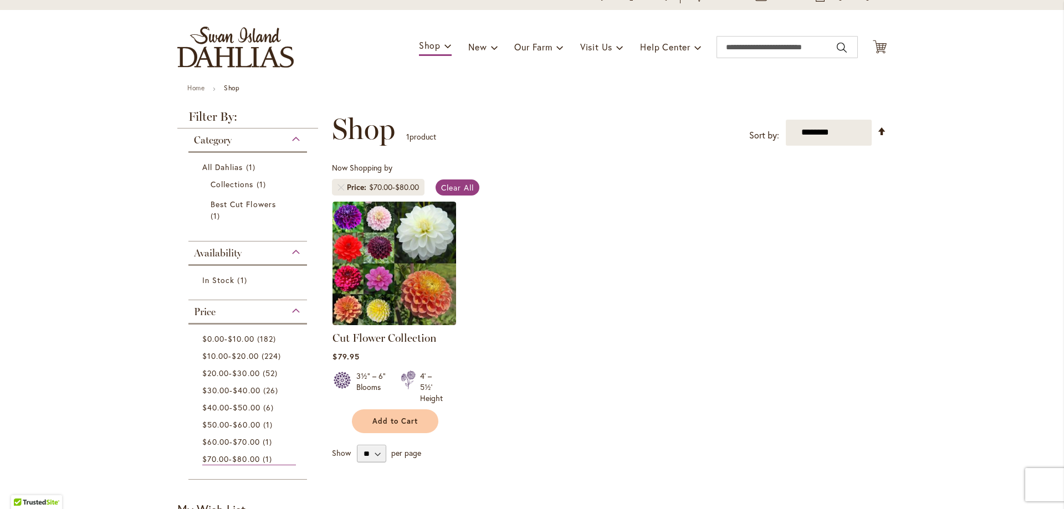
scroll to position [166, 0]
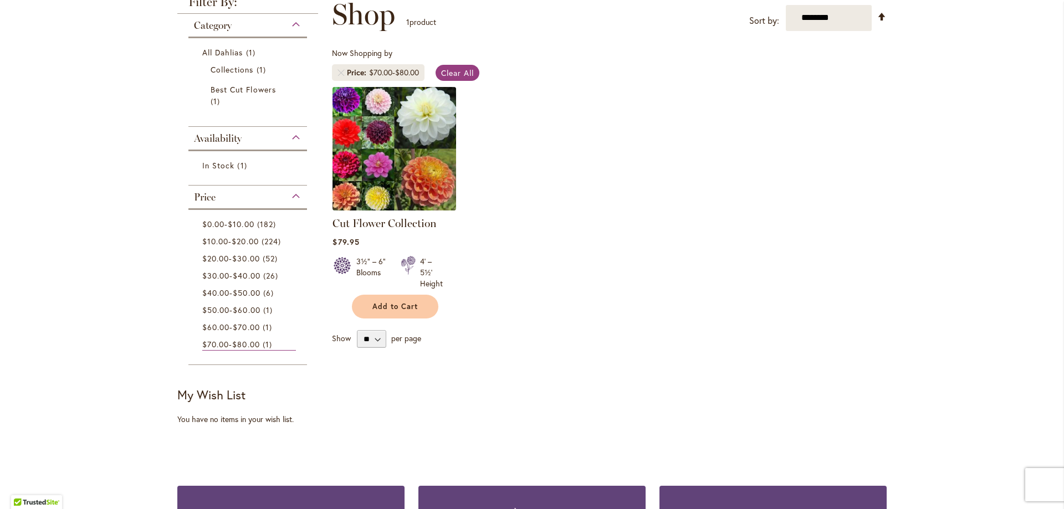
click at [389, 153] on img at bounding box center [395, 149] width 130 height 130
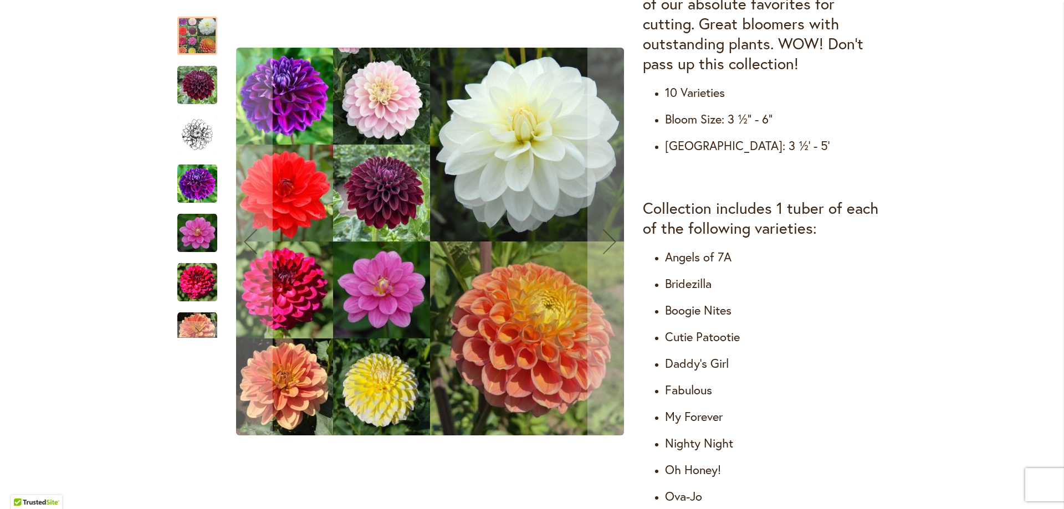
scroll to position [554, 0]
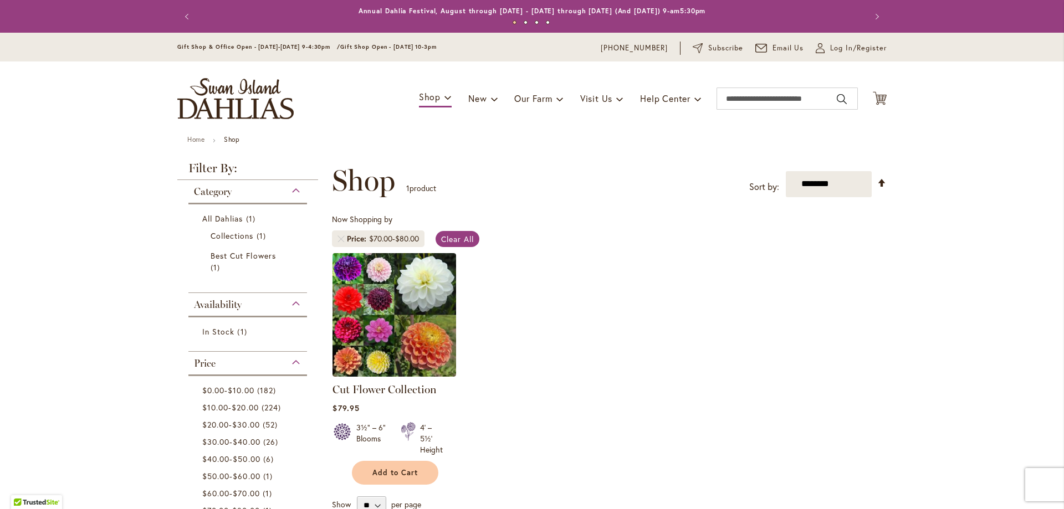
scroll to position [222, 0]
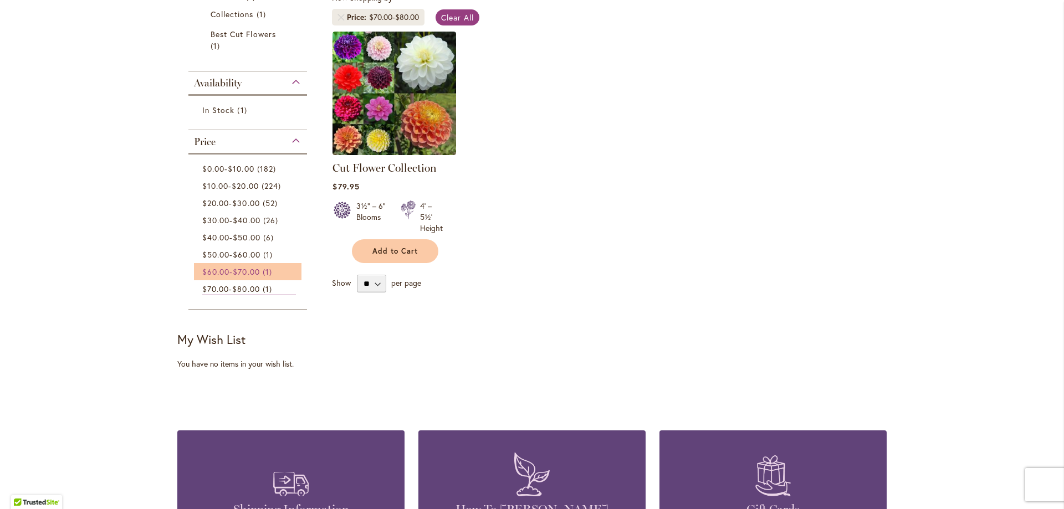
click at [213, 271] on span "$60.00" at bounding box center [215, 271] width 27 height 11
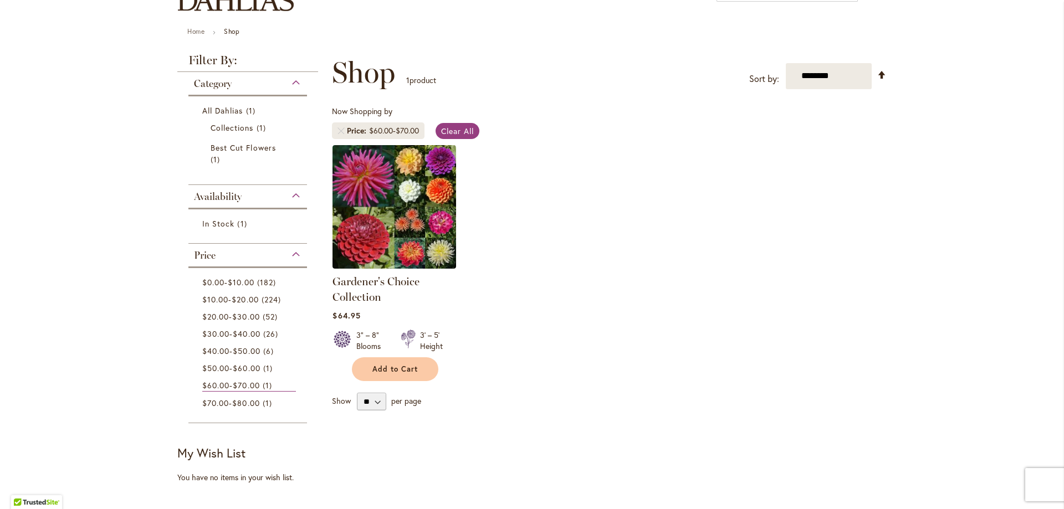
scroll to position [111, 0]
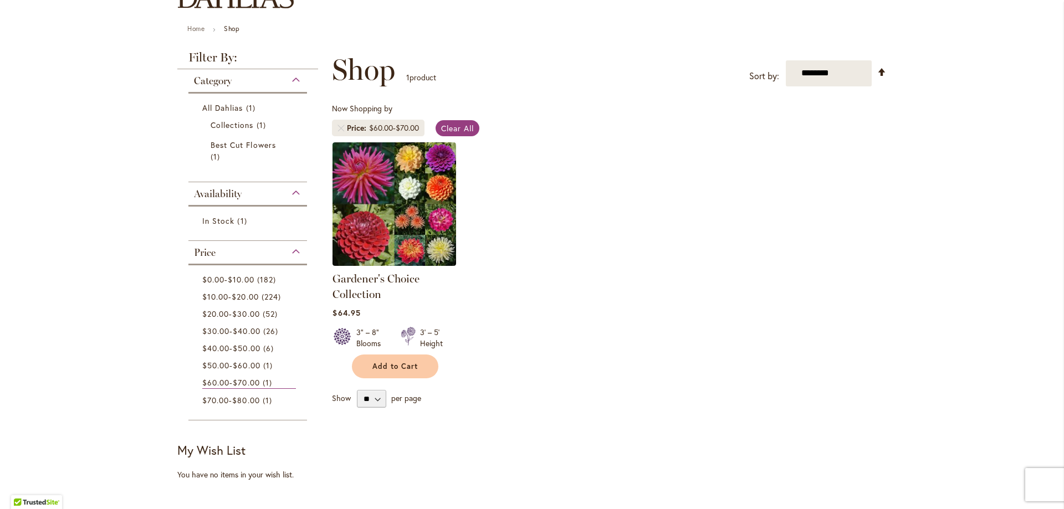
click at [80, 304] on div "Skip to Content Gift Shop & Office Open - [DATE]-[DATE] 9-4:30pm / Gift Shop Op…" at bounding box center [532, 476] width 1064 height 1109
click at [203, 357] on li "$50.00 - $60.00 1 item" at bounding box center [247, 365] width 107 height 17
